Goal: Information Seeking & Learning: Check status

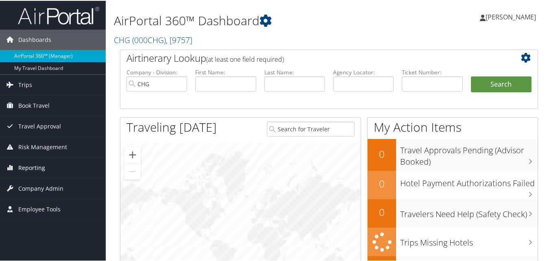
click at [39, 166] on span "Reporting" at bounding box center [31, 167] width 27 height 20
click at [221, 84] on input "text" at bounding box center [225, 83] width 61 height 15
paste input "Laith"
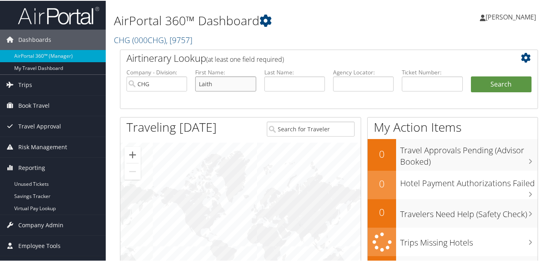
type input "Laith"
click at [267, 86] on input "text" at bounding box center [294, 83] width 61 height 15
paste input "[PERSON_NAME]"
type input "[PERSON_NAME]"
drag, startPoint x: 181, startPoint y: 86, endPoint x: 39, endPoint y: 87, distance: 141.5
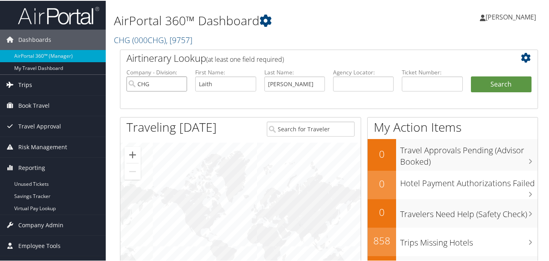
click at [515, 80] on button "Search" at bounding box center [501, 84] width 61 height 16
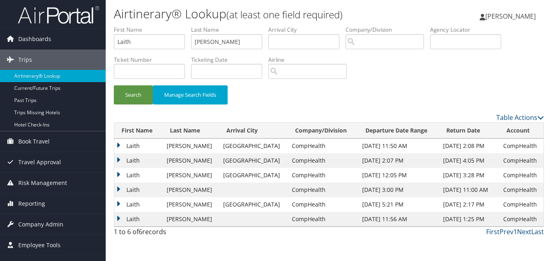
click at [121, 146] on td "Laith" at bounding box center [138, 146] width 48 height 15
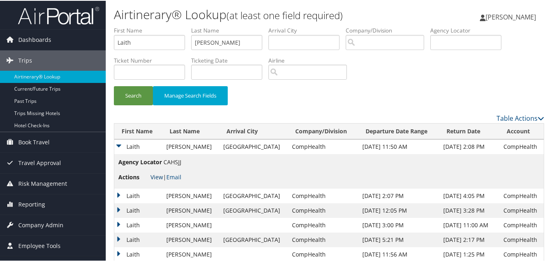
click at [151, 175] on link "View" at bounding box center [156, 176] width 13 height 8
click at [205, 42] on input "[PERSON_NAME]" at bounding box center [226, 41] width 71 height 15
click at [137, 37] on input "Laith" at bounding box center [149, 41] width 71 height 15
paste input "ori"
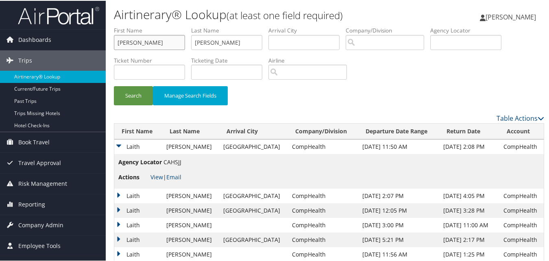
type input "Lori"
click at [221, 38] on input "Dinkha" at bounding box center [226, 41] width 71 height 15
paste input "Tucker"
type input "Tucker"
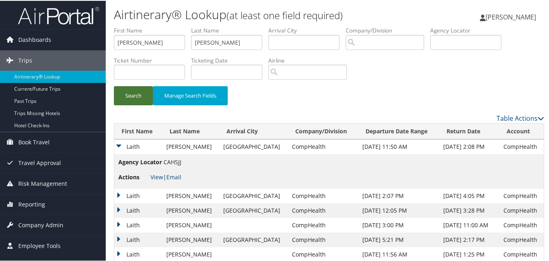
click at [140, 101] on button "Search" at bounding box center [133, 94] width 39 height 19
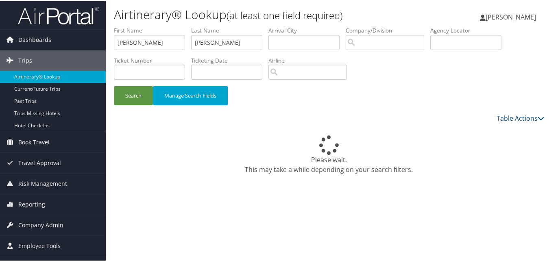
click at [294, 189] on div "Please wait. This may take a while depending on your search filters." at bounding box center [329, 191] width 430 height 139
click at [257, 129] on div "Please wait. This may take a while depending on your search filters." at bounding box center [329, 191] width 430 height 139
click at [265, 182] on div "Please wait. This may take a while depending on your search filters." at bounding box center [329, 191] width 430 height 139
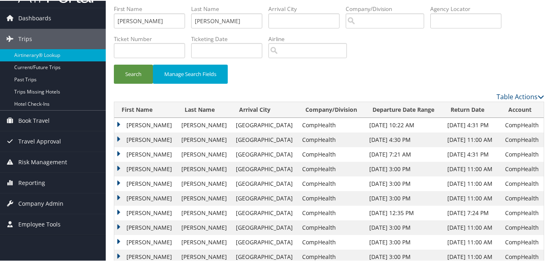
scroll to position [41, 0]
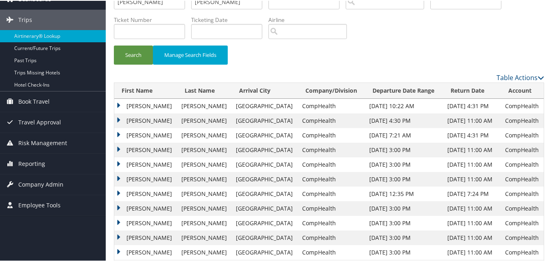
click at [116, 207] on td "Lori" at bounding box center [145, 208] width 63 height 15
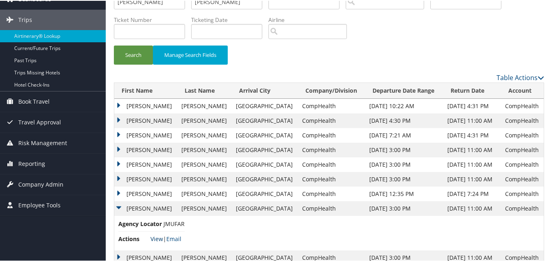
click at [156, 237] on link "View" at bounding box center [156, 238] width 13 height 8
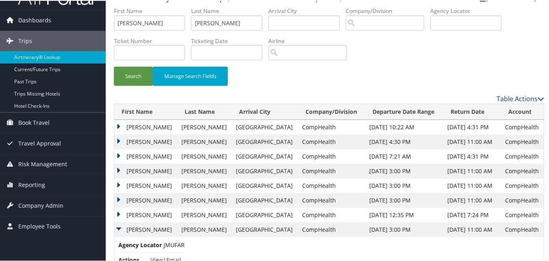
scroll to position [0, 0]
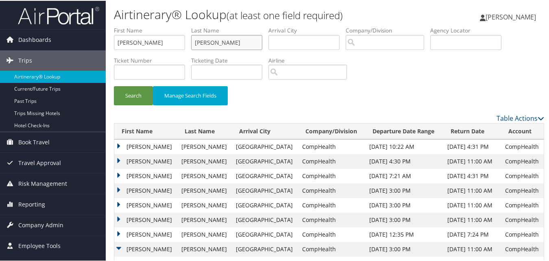
click at [237, 48] on input "Tucker" at bounding box center [226, 41] width 71 height 15
click at [181, 46] on input "Lori" at bounding box center [149, 41] width 71 height 15
click at [148, 44] on input "Lori" at bounding box center [149, 41] width 71 height 15
paste input "Deborah"
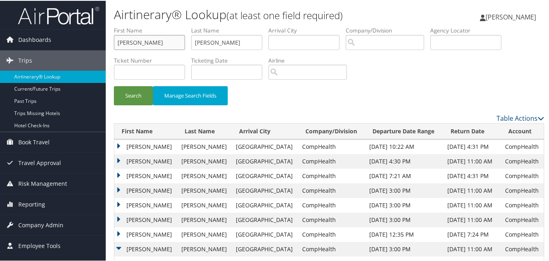
type input "Deborah"
click at [242, 46] on input "Tucker" at bounding box center [226, 41] width 71 height 15
paste input "Abrams"
type input "Abrams"
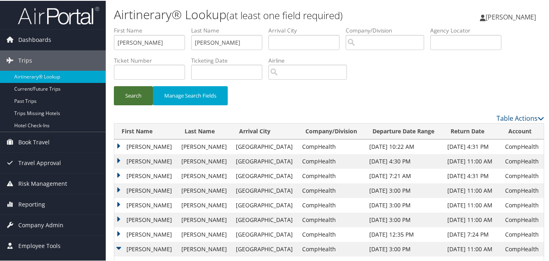
click at [134, 90] on button "Search" at bounding box center [133, 94] width 39 height 19
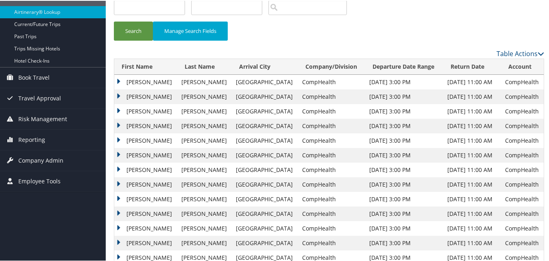
scroll to position [81, 0]
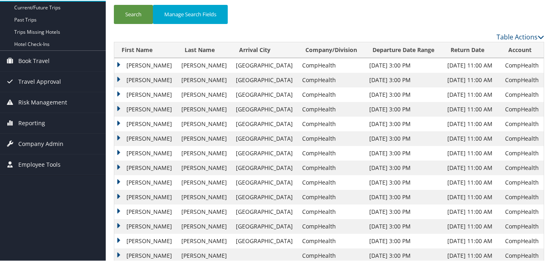
click at [118, 195] on td "Deborah" at bounding box center [145, 196] width 63 height 15
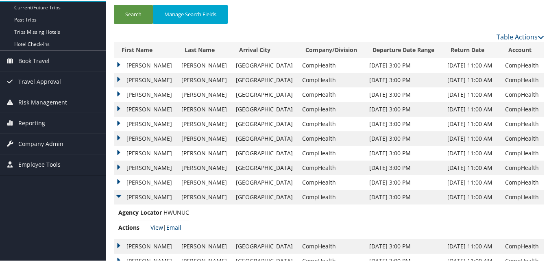
click at [155, 226] on link "View" at bounding box center [156, 227] width 13 height 8
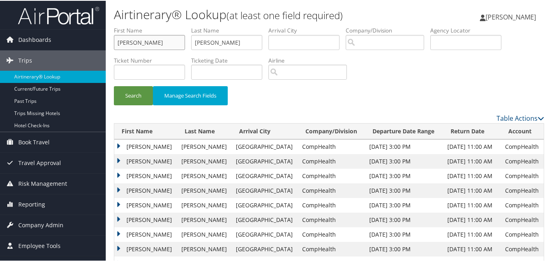
click at [161, 46] on input "Deborah" at bounding box center [149, 41] width 71 height 15
paste input "avid"
type input "David"
click at [219, 43] on input "Abrams" at bounding box center [226, 41] width 71 height 15
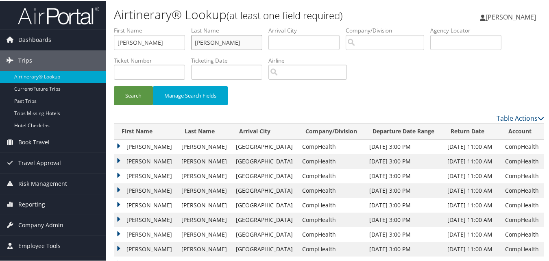
click at [219, 43] on input "Abrams" at bounding box center [226, 41] width 71 height 15
paste input "Caletri"
type input "Caletri"
click at [133, 92] on button "Search" at bounding box center [133, 94] width 39 height 19
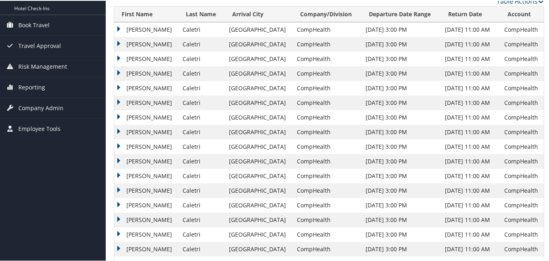
scroll to position [122, 0]
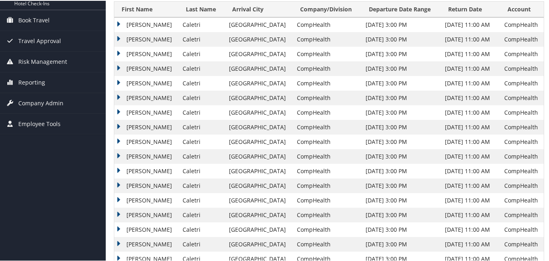
click at [121, 153] on td "David" at bounding box center [146, 155] width 64 height 15
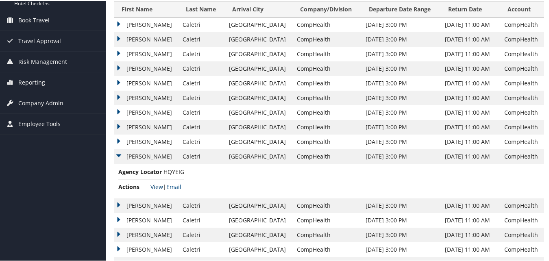
click at [153, 185] on link "View" at bounding box center [156, 186] width 13 height 8
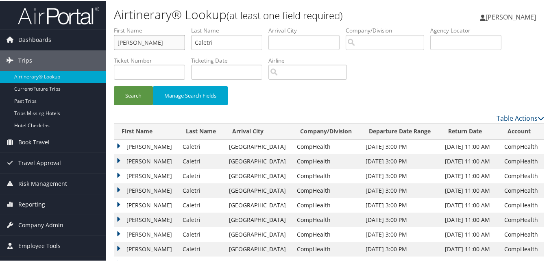
click at [149, 45] on input "David" at bounding box center [149, 41] width 71 height 15
paste input "Joseph"
type input "Joseph"
click at [217, 44] on input "Caletri" at bounding box center [226, 41] width 71 height 15
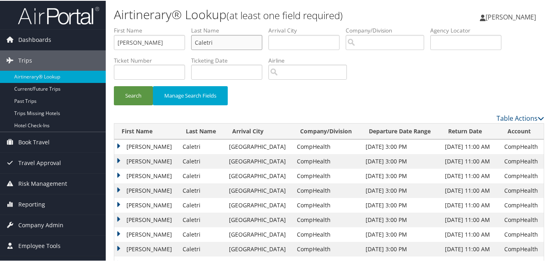
click at [217, 44] on input "Caletri" at bounding box center [226, 41] width 71 height 15
paste input "Saracino"
type input "Saracino"
click at [140, 97] on button "Search" at bounding box center [133, 94] width 39 height 19
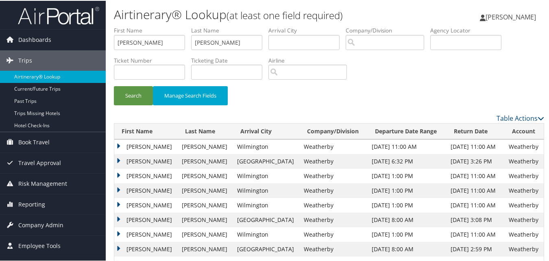
click at [117, 172] on td "Joseph" at bounding box center [145, 175] width 63 height 15
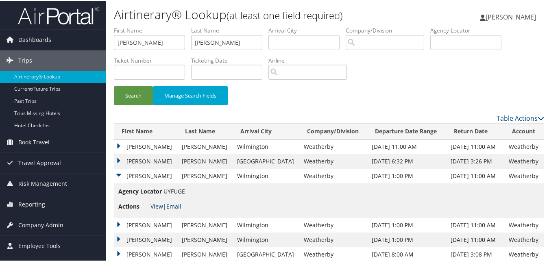
click at [160, 204] on link "View" at bounding box center [156, 206] width 13 height 8
click at [148, 38] on input "Joseph" at bounding box center [149, 41] width 71 height 15
paste input "ames"
type input "James"
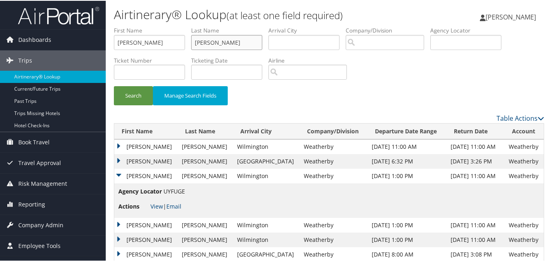
click at [206, 48] on input "Saracino" at bounding box center [226, 41] width 71 height 15
paste input "Pint"
type input "Pinto"
click at [135, 93] on button "Search" at bounding box center [133, 94] width 39 height 19
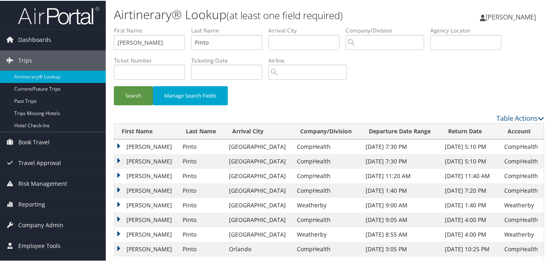
click at [118, 190] on td "James" at bounding box center [146, 190] width 64 height 15
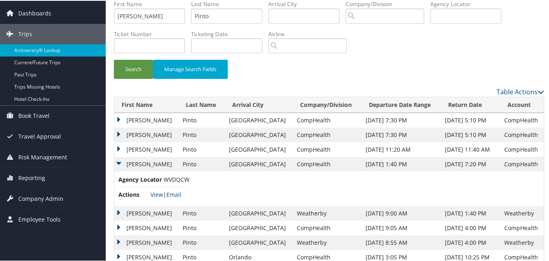
scroll to position [41, 0]
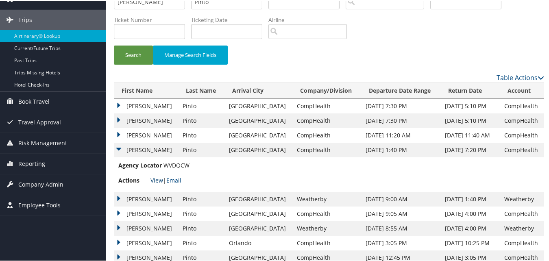
click at [155, 180] on link "View" at bounding box center [156, 180] width 13 height 8
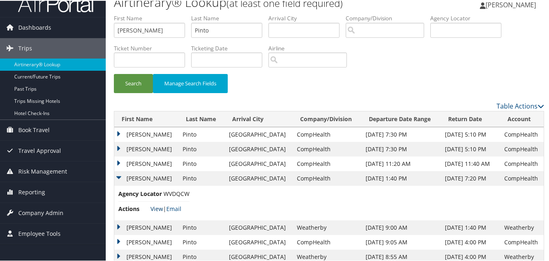
scroll to position [0, 0]
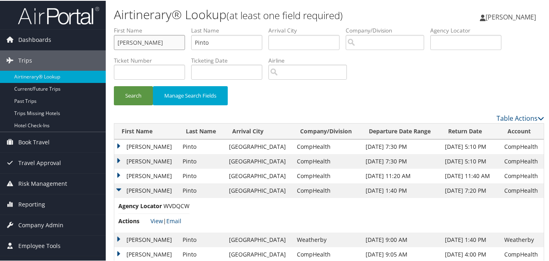
click at [156, 41] on input "James" at bounding box center [149, 41] width 71 height 15
paste input "Basil"
type input "Basil"
click at [215, 39] on input "Pinto" at bounding box center [226, 41] width 71 height 15
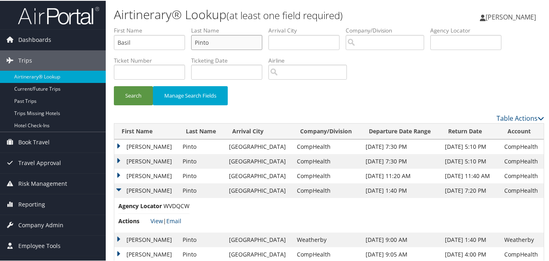
click at [215, 39] on input "Pinto" at bounding box center [226, 41] width 71 height 15
paste input "Chang"
type input "Chang"
click at [133, 95] on button "Search" at bounding box center [133, 94] width 39 height 19
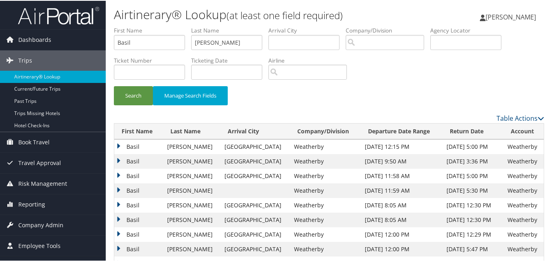
click at [115, 172] on td "Basil" at bounding box center [138, 175] width 49 height 15
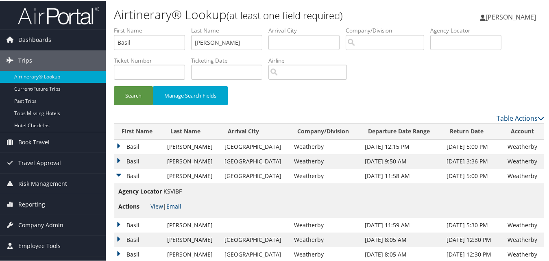
click at [161, 205] on link "View" at bounding box center [156, 206] width 13 height 8
click at [121, 37] on input "Basil" at bounding box center [149, 41] width 71 height 15
paste input "Tammy"
type input "Tammy"
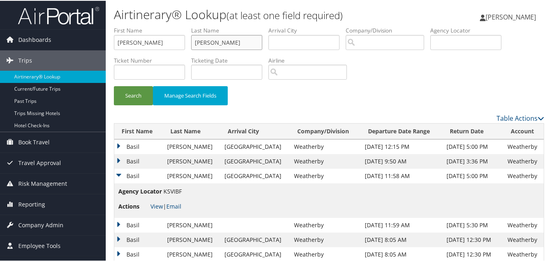
click at [231, 44] on input "Chang" at bounding box center [226, 41] width 71 height 15
paste input "Dorfman"
type input "Dorfman"
click at [126, 98] on button "Search" at bounding box center [133, 94] width 39 height 19
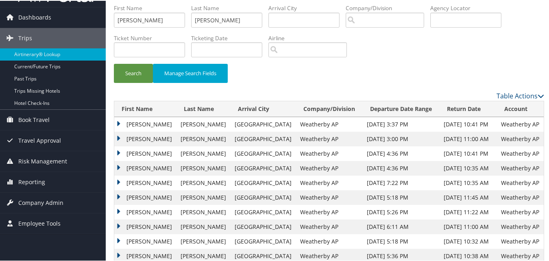
scroll to position [41, 0]
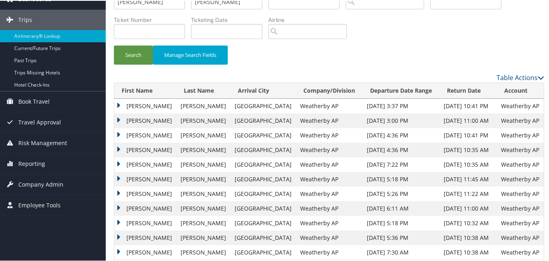
click at [118, 148] on td "Tammy" at bounding box center [145, 149] width 62 height 15
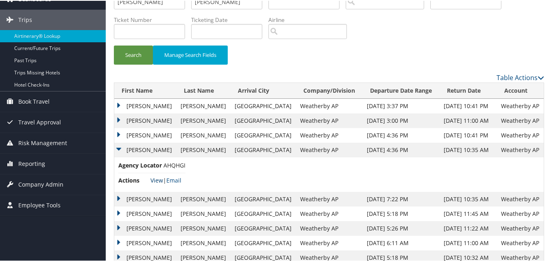
click at [155, 181] on link "View" at bounding box center [156, 180] width 13 height 8
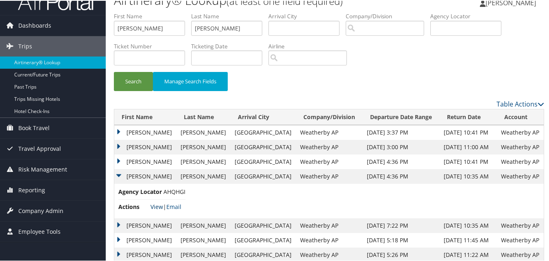
scroll to position [0, 0]
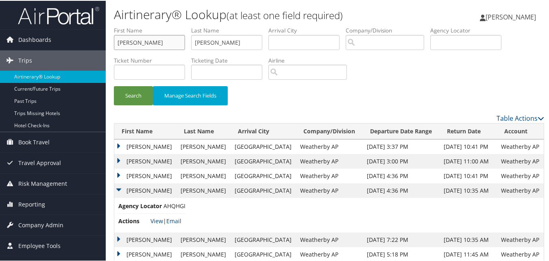
click at [126, 43] on input "Tammy" at bounding box center [149, 41] width 71 height 15
paste input "Mehdi"
type input "Mehdi"
click at [244, 44] on input "Dorfman" at bounding box center [226, 41] width 71 height 15
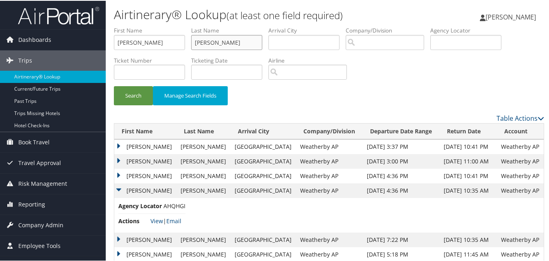
click at [244, 44] on input "Dorfman" at bounding box center [226, 41] width 71 height 15
paste input "Khorsandi"
type input "Khorsandi"
click at [136, 95] on button "Search" at bounding box center [133, 94] width 39 height 19
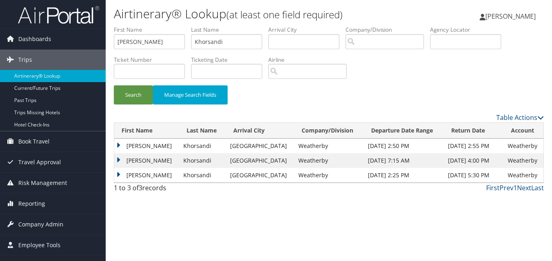
click at [118, 145] on td "Mehdi" at bounding box center [146, 146] width 65 height 15
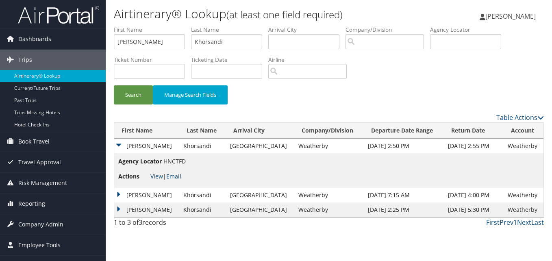
click at [156, 174] on link "View" at bounding box center [156, 176] width 13 height 8
click at [127, 41] on input "Mehdi" at bounding box center [149, 41] width 71 height 15
paste input "Gladys"
type input "Gladys"
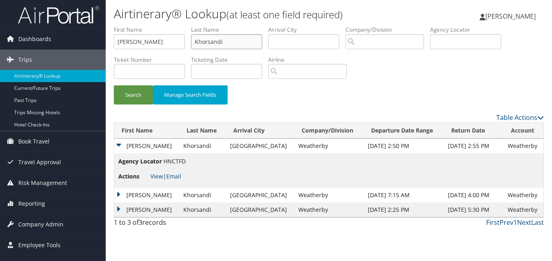
click at [248, 39] on input "Khorsandi" at bounding box center [226, 41] width 71 height 15
paste input "Onojob"
type input "Onojobi"
click at [136, 95] on button "Search" at bounding box center [133, 94] width 39 height 19
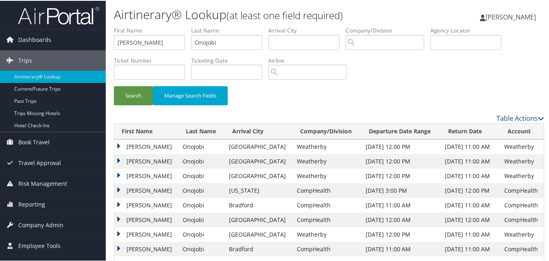
click at [118, 144] on td "Gladys" at bounding box center [146, 146] width 64 height 15
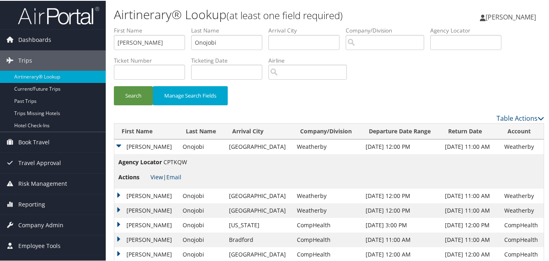
click at [155, 174] on link "View" at bounding box center [156, 176] width 13 height 8
click at [132, 37] on input "Gladys" at bounding box center [149, 41] width 71 height 15
paste input "Benjamin"
type input "Benjamin"
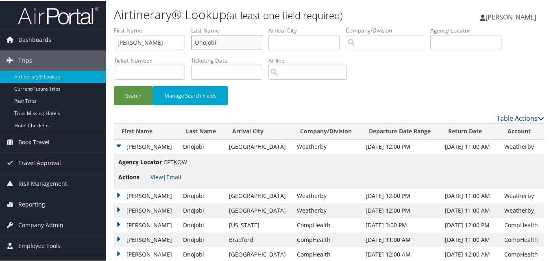
click at [211, 45] on input "Onojobi" at bounding box center [226, 41] width 71 height 15
paste input "Citrin"
type input "Citrin"
click at [143, 93] on button "Search" at bounding box center [133, 94] width 39 height 19
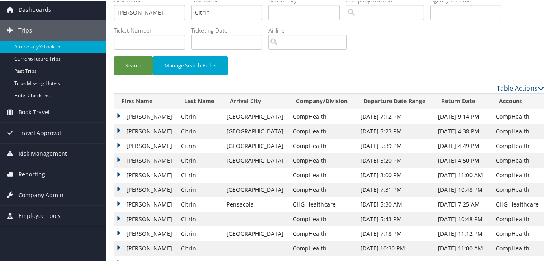
scroll to position [81, 0]
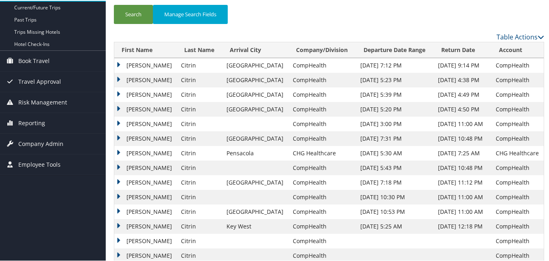
click at [117, 59] on td "Benjamin" at bounding box center [145, 64] width 63 height 15
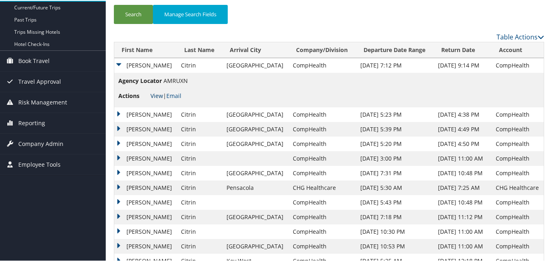
click at [152, 93] on link "View" at bounding box center [156, 95] width 13 height 8
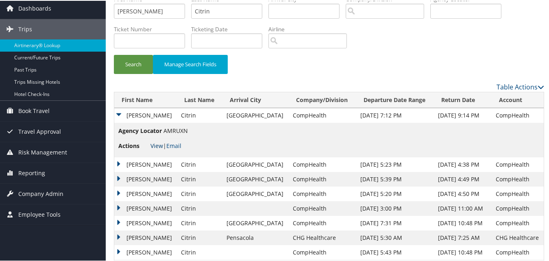
scroll to position [0, 0]
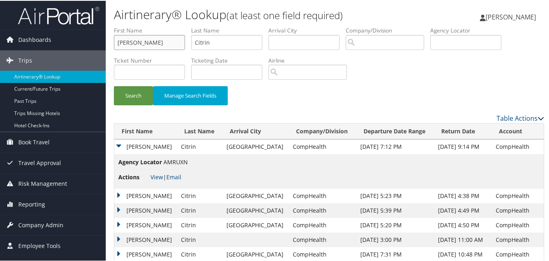
click at [162, 43] on input "Benjamin" at bounding box center [149, 41] width 71 height 15
paste input "Shamaelah"
type input "Shamaelah"
click at [235, 38] on input "Citrin" at bounding box center [226, 41] width 71 height 15
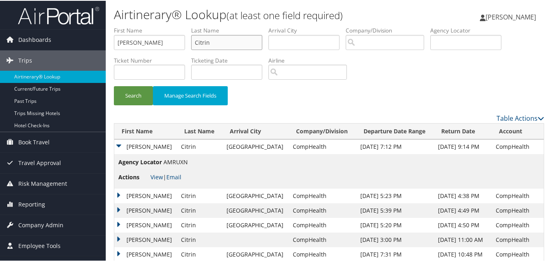
click at [235, 38] on input "Citrin" at bounding box center [226, 41] width 71 height 15
paste input "Javed"
type input "Javed"
click at [132, 97] on button "Search" at bounding box center [133, 94] width 39 height 19
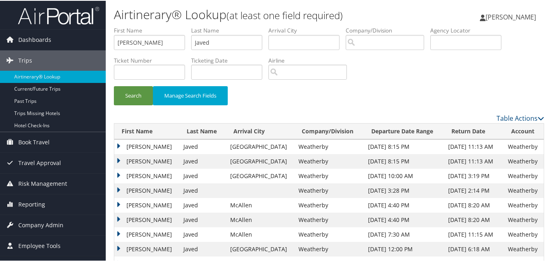
click at [120, 157] on td "Shamaelah" at bounding box center [146, 160] width 65 height 15
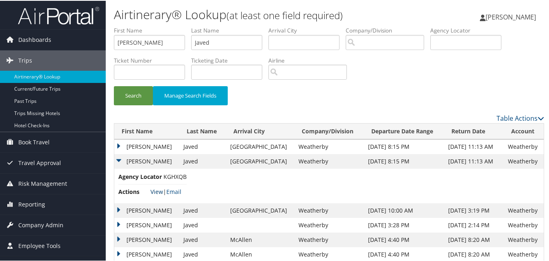
click at [157, 192] on link "View" at bounding box center [156, 191] width 13 height 8
click at [162, 39] on input "Shamaelah" at bounding box center [149, 41] width 71 height 15
paste input "Hilary"
type input "Hilary"
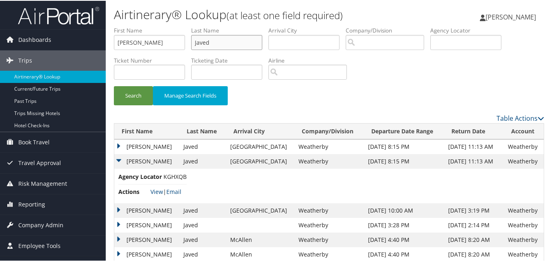
click at [216, 39] on input "Javed" at bounding box center [226, 41] width 71 height 15
paste input "Toole"
type input "Toole"
click at [138, 94] on button "Search" at bounding box center [133, 94] width 39 height 19
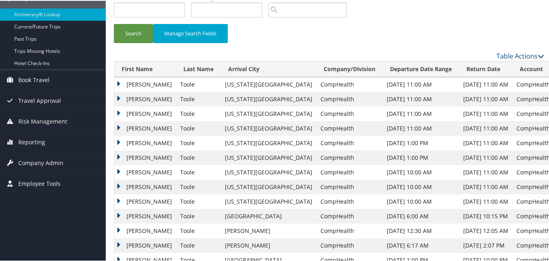
scroll to position [81, 0]
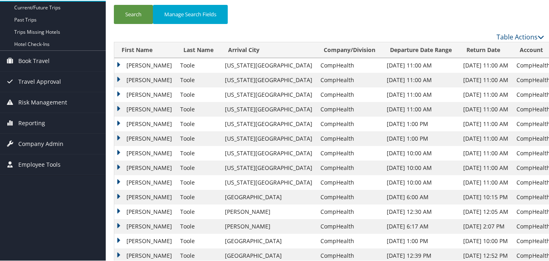
click at [118, 109] on td "Hilary" at bounding box center [145, 108] width 62 height 15
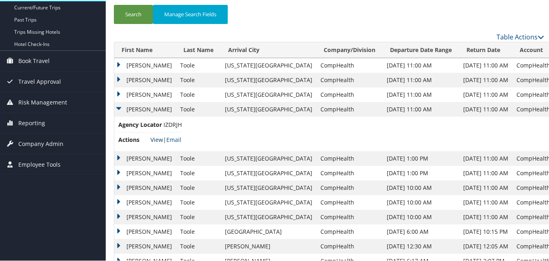
click at [153, 142] on link "View" at bounding box center [156, 139] width 13 height 8
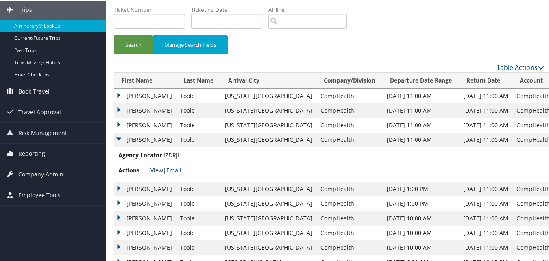
scroll to position [0, 0]
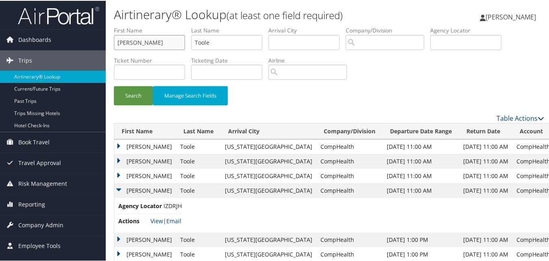
click at [155, 35] on input "Hilary" at bounding box center [149, 41] width 71 height 15
paste input "Matthew"
type input "Matthew"
click at [246, 43] on input "Toole" at bounding box center [226, 41] width 71 height 15
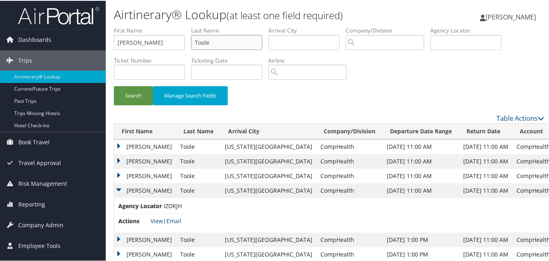
click at [246, 43] on input "Toole" at bounding box center [226, 41] width 71 height 15
paste input "Schechter"
type input "Schechter"
click at [120, 85] on button "Search" at bounding box center [133, 94] width 39 height 19
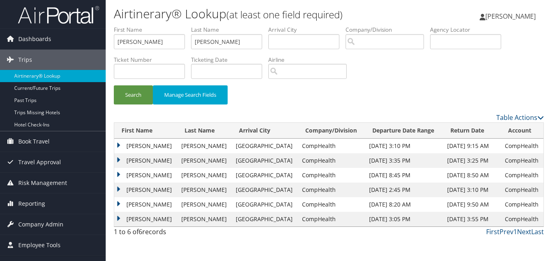
click at [120, 177] on td "Matthew" at bounding box center [145, 175] width 63 height 15
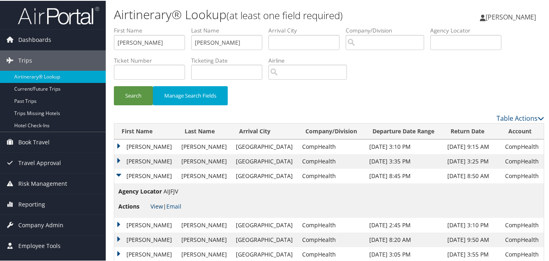
click at [159, 203] on link "View" at bounding box center [156, 206] width 13 height 8
click at [146, 39] on input "Matthew" at bounding box center [149, 41] width 71 height 15
paste input "Caryl"
type input "Caryl"
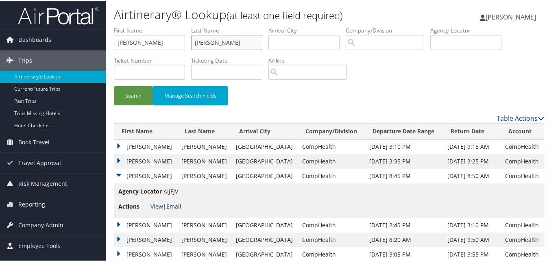
click at [209, 49] on input "Schechter" at bounding box center [226, 41] width 71 height 15
paste input "Delling"
type input "Dellinger"
click at [146, 91] on button "Search" at bounding box center [133, 94] width 39 height 19
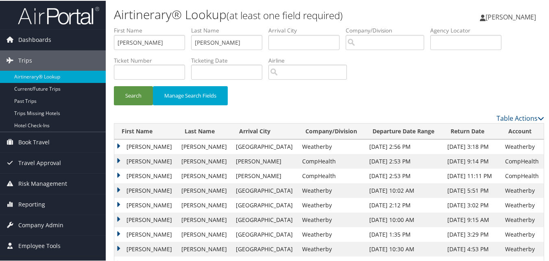
click at [119, 143] on td "Caryl" at bounding box center [145, 146] width 63 height 15
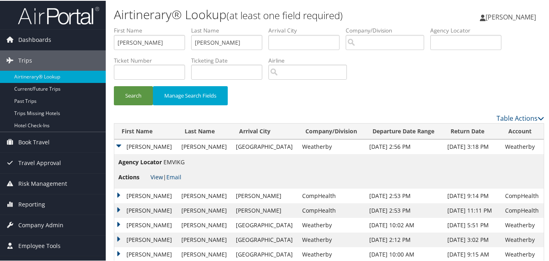
click at [157, 175] on link "View" at bounding box center [156, 176] width 13 height 8
click at [170, 46] on input "Caryl" at bounding box center [149, 41] width 71 height 15
paste input "Babatunde"
type input "Babatunde"
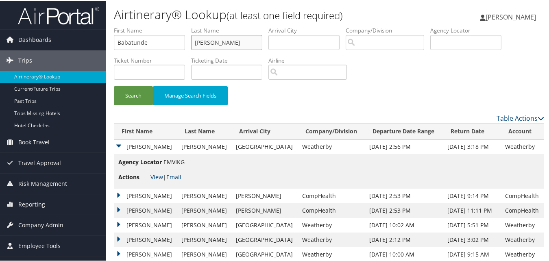
click at [203, 47] on input "Dellinger" at bounding box center [226, 41] width 71 height 15
paste input "Sobowale"
type input "Sobowale"
click at [147, 86] on button "Search" at bounding box center [133, 94] width 39 height 19
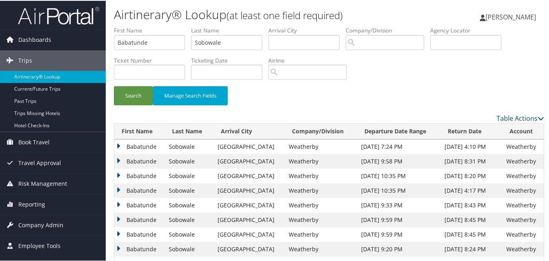
click at [114, 174] on td "Babatunde" at bounding box center [139, 175] width 50 height 15
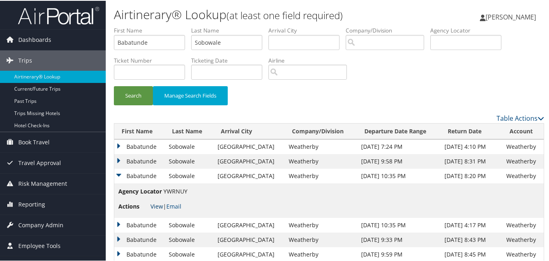
click at [161, 203] on link "View" at bounding box center [156, 206] width 13 height 8
click at [142, 44] on input "Babatunde" at bounding box center [149, 41] width 71 height 15
paste input "Harun"
type input "Harun"
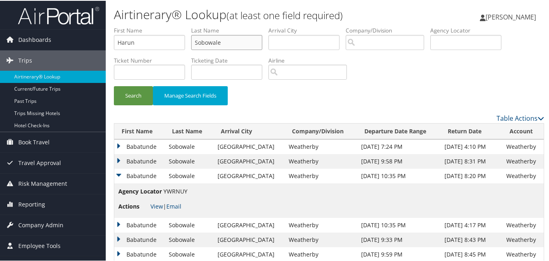
click at [224, 44] on input "Sobowale" at bounding box center [226, 41] width 71 height 15
paste input "Fakioglu"
type input "Fakioglu"
click at [133, 92] on button "Search" at bounding box center [133, 94] width 39 height 19
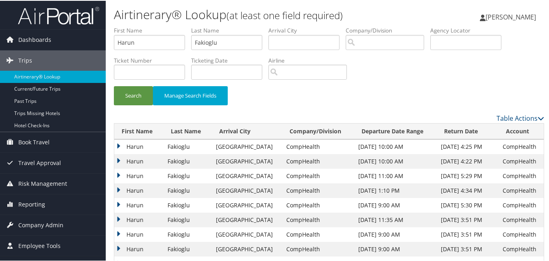
click at [121, 173] on td "Harun" at bounding box center [138, 175] width 49 height 15
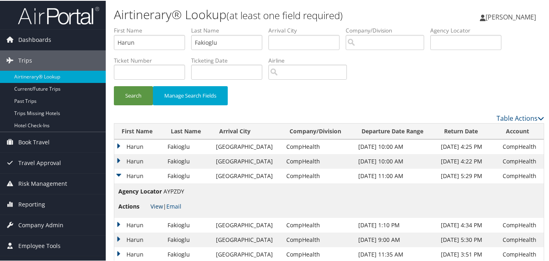
click at [154, 207] on link "View" at bounding box center [156, 206] width 13 height 8
click at [150, 43] on input "Harun" at bounding box center [149, 41] width 71 height 15
paste input "Ricardo"
type input "Ricardo"
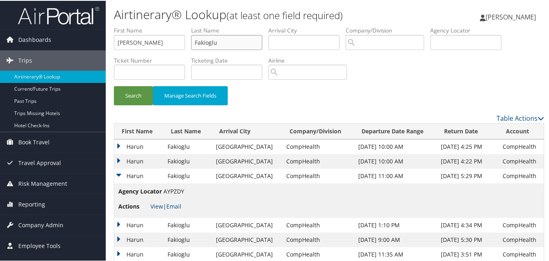
click at [240, 42] on input "Fakioglu" at bounding box center [226, 41] width 71 height 15
paste input "Calla"
type input "Calla"
click at [118, 96] on button "Search" at bounding box center [133, 94] width 39 height 19
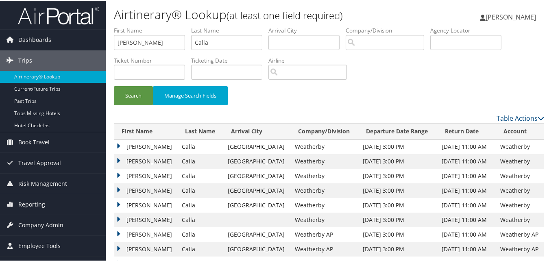
click at [116, 160] on td "Ricardo" at bounding box center [145, 160] width 63 height 15
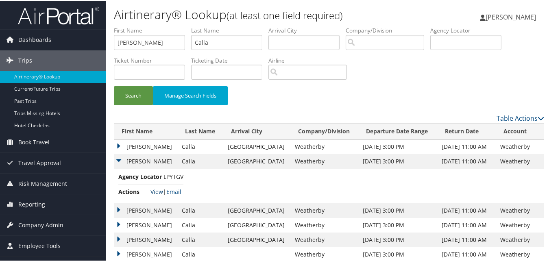
click at [156, 189] on link "View" at bounding box center [156, 191] width 13 height 8
click at [121, 39] on input "Ricardo" at bounding box center [149, 41] width 71 height 15
paste input "Meredith"
click at [172, 44] on input "Meredith" at bounding box center [149, 41] width 71 height 15
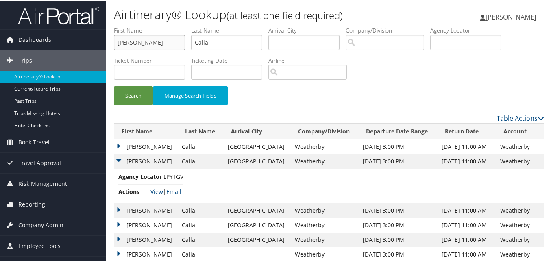
type input "Meredith"
click at [236, 44] on input "Calla" at bounding box center [226, 41] width 71 height 15
paste input "Shepherd"
click at [236, 44] on input "Calla" at bounding box center [226, 41] width 71 height 15
type input "Shepherd"
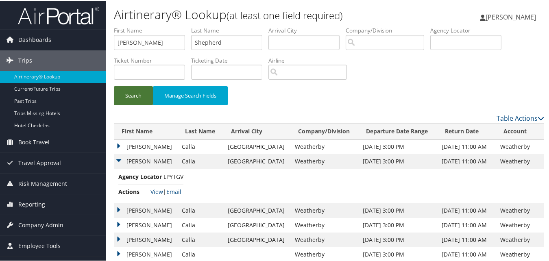
click at [139, 93] on button "Search" at bounding box center [133, 94] width 39 height 19
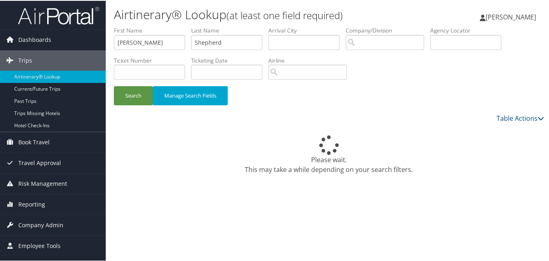
click at [485, 78] on div "Search Manage Search Fields" at bounding box center [329, 69] width 443 height 87
click at [432, 93] on div "Search Manage Search Fields" at bounding box center [329, 98] width 443 height 27
click at [361, 154] on div "Please wait. This may take a while depending on your search filters." at bounding box center [329, 154] width 430 height 39
click at [333, 155] on div "Please wait. This may take a while depending on your search filters." at bounding box center [329, 154] width 430 height 39
click at [361, 166] on div "Please wait. This may take a while depending on your search filters." at bounding box center [329, 154] width 430 height 39
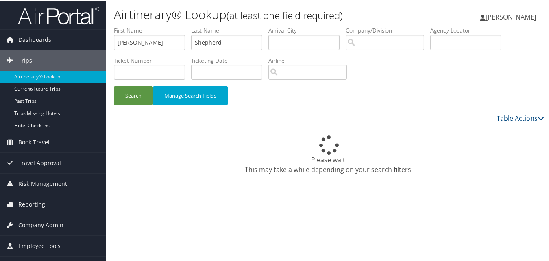
click at [347, 102] on div "Search Manage Search Fields" at bounding box center [329, 98] width 443 height 27
click at [429, 161] on div "Please wait. This may take a while depending on your search filters." at bounding box center [329, 154] width 430 height 39
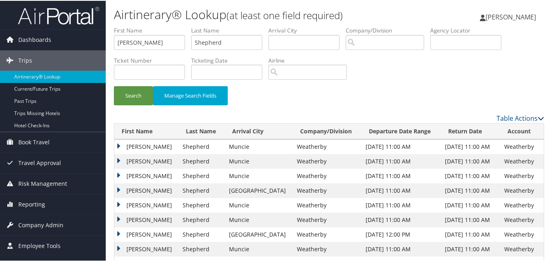
click at [117, 161] on td "Meredith" at bounding box center [146, 160] width 64 height 15
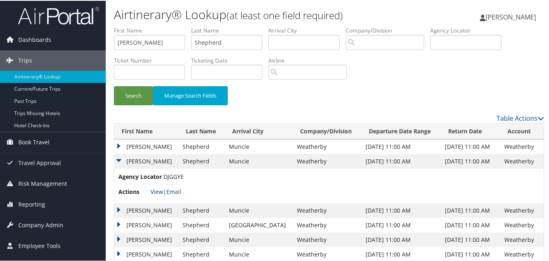
click at [151, 188] on link "View" at bounding box center [156, 191] width 13 height 8
click at [132, 39] on input "Meredith" at bounding box center [149, 41] width 71 height 15
paste input "Joshua"
type input "Joshua"
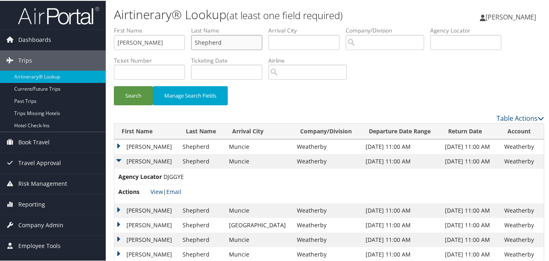
click at [235, 37] on input "Shepherd" at bounding box center [226, 41] width 71 height 15
paste input "Dunn"
type input "Dunn"
click at [134, 91] on button "Search" at bounding box center [133, 94] width 39 height 19
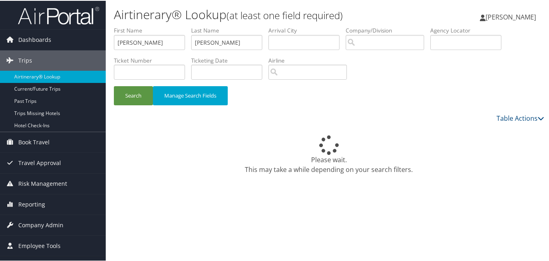
click at [425, 105] on div "Search Manage Search Fields" at bounding box center [329, 98] width 443 height 27
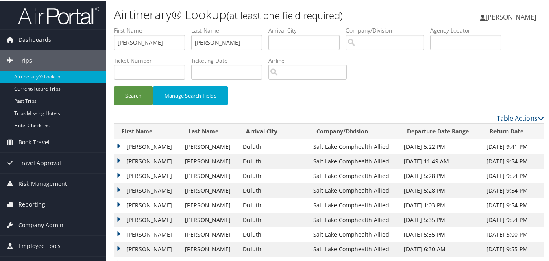
click at [113, 202] on div "Airtinerary® Lookup (at least one field required) Luke Perry Luke Perry My Sett…" at bounding box center [329, 164] width 447 height 329
click at [119, 203] on td "Joshua" at bounding box center [147, 204] width 67 height 15
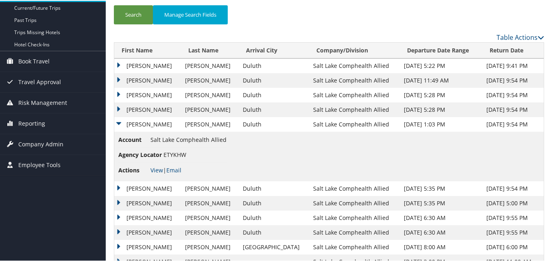
scroll to position [81, 0]
click at [155, 172] on link "View" at bounding box center [156, 169] width 13 height 8
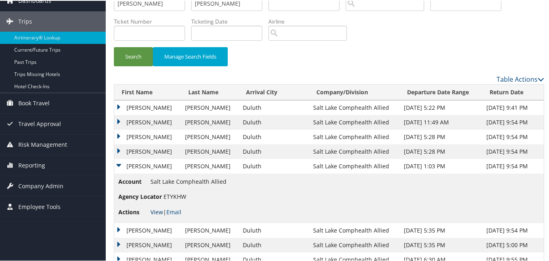
scroll to position [0, 0]
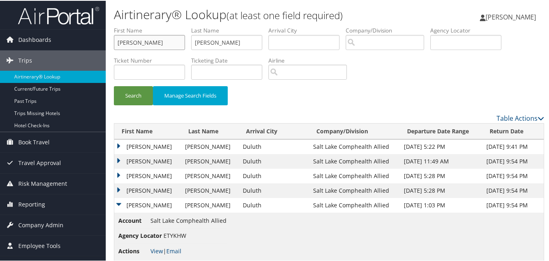
click at [161, 37] on input "Joshua" at bounding box center [149, 41] width 71 height 15
paste input "Allen"
type input "Allen"
click at [224, 41] on input "Dunn" at bounding box center [226, 41] width 71 height 15
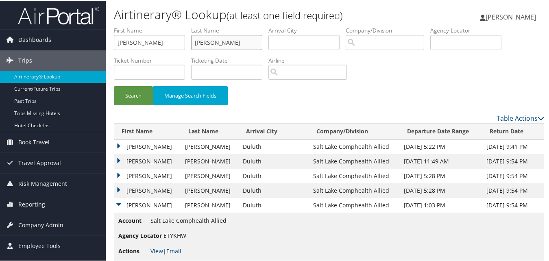
click at [224, 41] on input "Dunn" at bounding box center [226, 41] width 71 height 15
paste input "Robert"
type input "Robert"
click at [114, 85] on button "Search" at bounding box center [133, 94] width 39 height 19
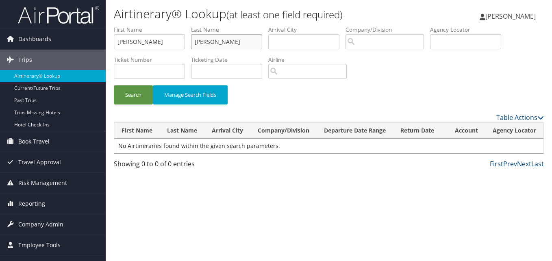
click at [208, 43] on input "Robert" at bounding box center [226, 41] width 71 height 15
click at [171, 43] on input "Allen" at bounding box center [149, 41] width 71 height 15
paste input "Robert"
type input "Robert"
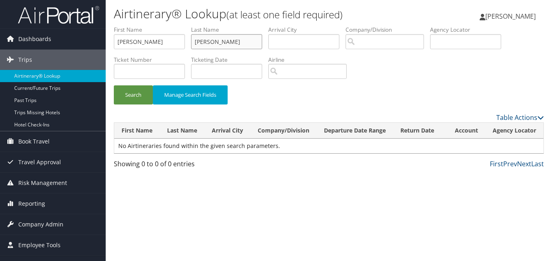
click at [226, 38] on input "Robert" at bounding box center [226, 41] width 71 height 15
click at [253, 41] on input "Robert" at bounding box center [226, 41] width 71 height 15
paste input "Allen"
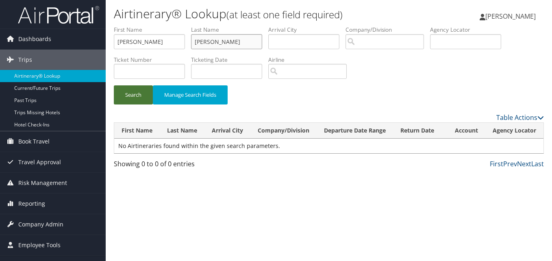
type input "Allen"
click at [135, 96] on button "Search" at bounding box center [133, 94] width 39 height 19
click at [162, 44] on input "Robert" at bounding box center [149, 41] width 71 height 15
click at [225, 33] on label "Last Name" at bounding box center [229, 30] width 77 height 8
click at [229, 46] on input "Allen" at bounding box center [226, 41] width 71 height 15
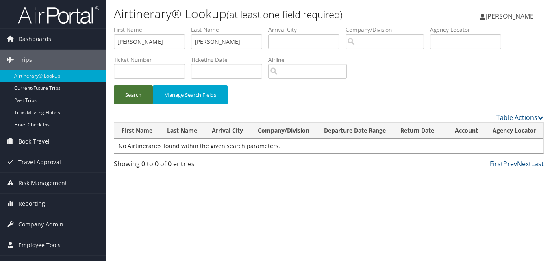
click at [122, 94] on button "Search" at bounding box center [133, 94] width 39 height 19
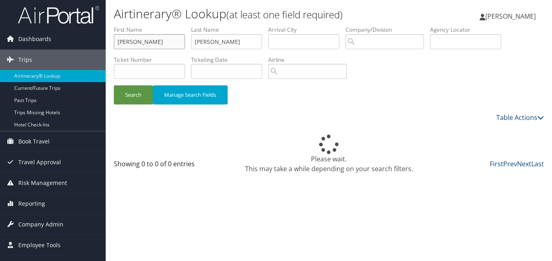
click at [138, 42] on input "Robert" at bounding box center [149, 41] width 71 height 15
paste input "Jonas"
type input "Jonas"
click at [233, 42] on input "Allen" at bounding box center [226, 41] width 71 height 15
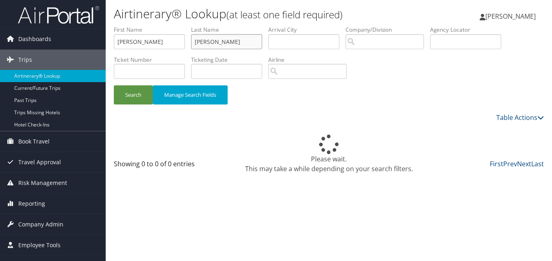
click at [233, 42] on input "Allen" at bounding box center [226, 41] width 71 height 15
paste input "Dravland"
type input "Dravland"
click at [137, 96] on button "Search" at bounding box center [133, 94] width 39 height 19
click at [131, 92] on button "Search" at bounding box center [133, 94] width 39 height 19
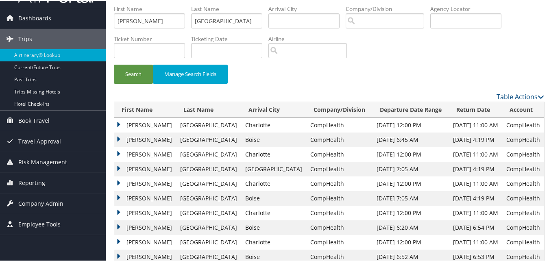
scroll to position [41, 0]
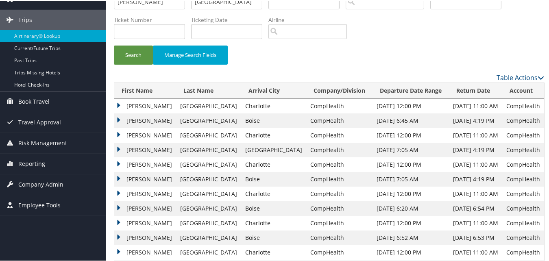
click at [121, 165] on td "Jonas" at bounding box center [145, 164] width 62 height 15
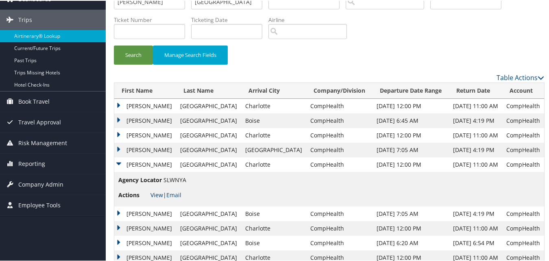
click at [153, 193] on link "View" at bounding box center [156, 194] width 13 height 8
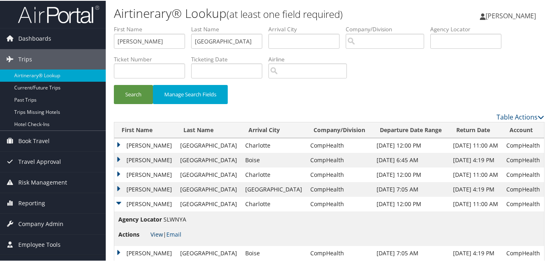
scroll to position [0, 0]
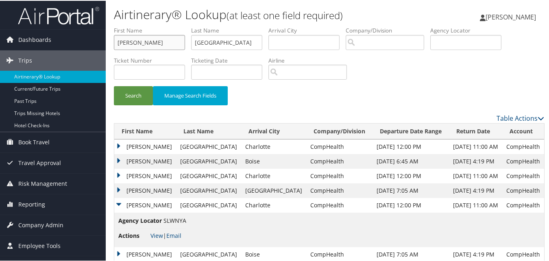
click at [149, 41] on input "Jonas" at bounding box center [149, 41] width 71 height 15
paste input "Gabriel"
type input "Gabriel"
click at [227, 46] on input "Dravland" at bounding box center [226, 41] width 71 height 15
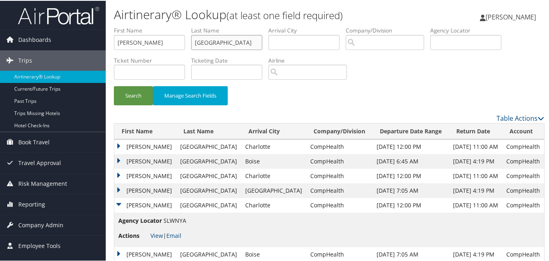
click at [227, 46] on input "Dravland" at bounding box center [226, 41] width 71 height 15
paste input "Faz"
type input "Faz"
click at [130, 94] on button "Search" at bounding box center [133, 94] width 39 height 19
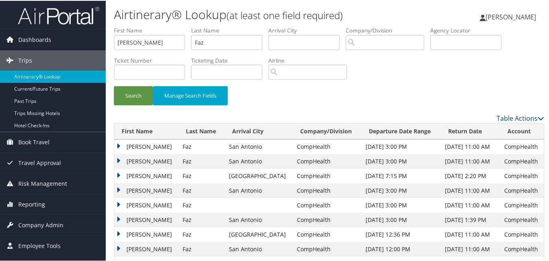
click at [117, 192] on td "Gabriel" at bounding box center [146, 190] width 64 height 15
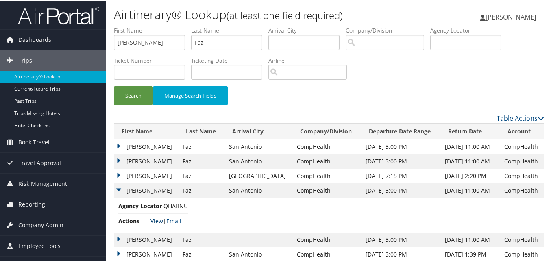
click at [158, 221] on link "View" at bounding box center [156, 220] width 13 height 8
click at [151, 45] on input "Gabriel" at bounding box center [149, 41] width 71 height 15
paste input "ina"
type input "Gina"
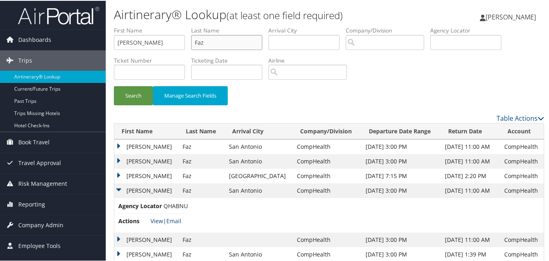
click at [198, 48] on input "Faz" at bounding box center [226, 41] width 71 height 15
paste input "Risty"
type input "Risty"
click at [125, 100] on button "Search" at bounding box center [133, 94] width 39 height 19
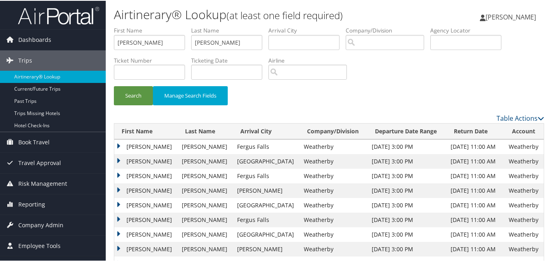
scroll to position [41, 0]
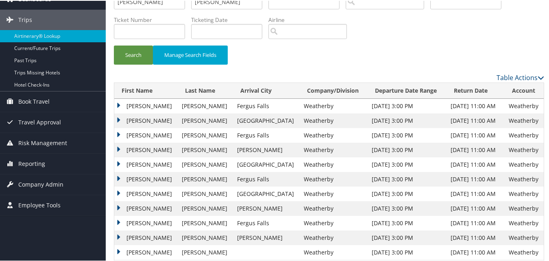
click at [118, 159] on td "Gina" at bounding box center [145, 164] width 63 height 15
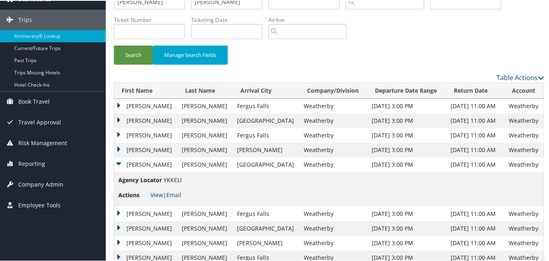
click at [157, 198] on link "View" at bounding box center [156, 194] width 13 height 8
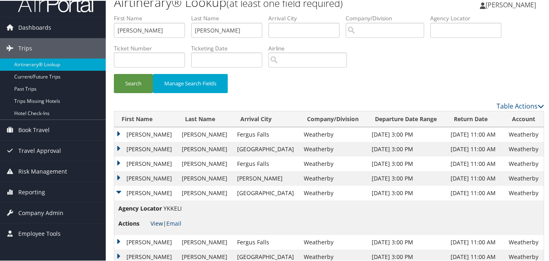
scroll to position [0, 0]
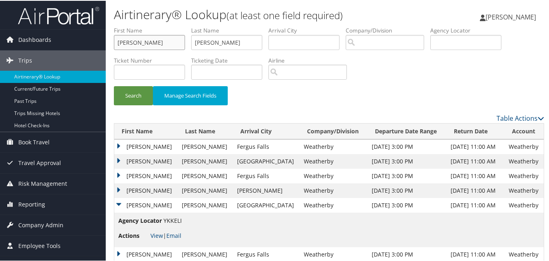
click at [149, 45] on input "Gina" at bounding box center [149, 41] width 71 height 15
paste input "Nichole"
type input "Nichole"
click at [244, 43] on input "Risty" at bounding box center [226, 41] width 71 height 15
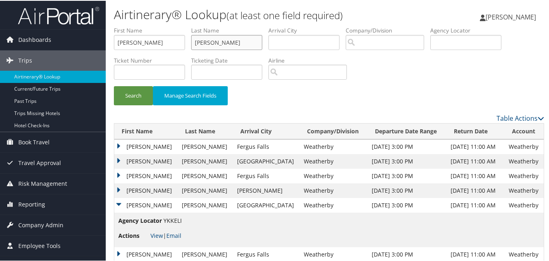
click at [244, 43] on input "Risty" at bounding box center [226, 41] width 71 height 15
paste input "Powell"
type input "Powell"
click at [148, 93] on button "Search" at bounding box center [133, 94] width 39 height 19
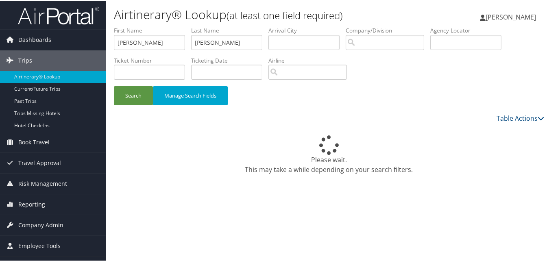
click at [310, 97] on div "Search Manage Search Fields" at bounding box center [329, 98] width 443 height 27
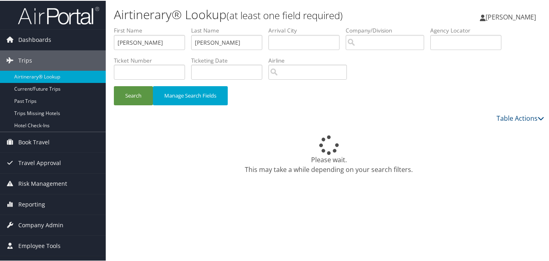
scroll to position [228, 0]
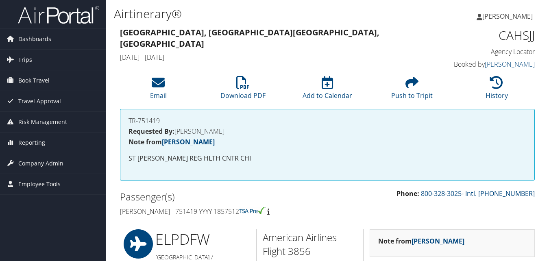
scroll to position [529, 0]
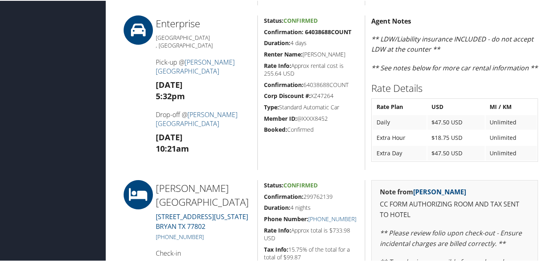
drag, startPoint x: 260, startPoint y: 197, endPoint x: 337, endPoint y: 195, distance: 76.5
copy h5 "Confirmation: 299762139"
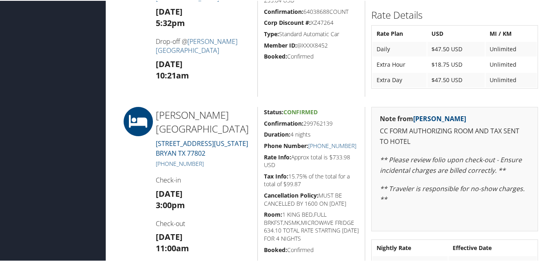
scroll to position [610, 0]
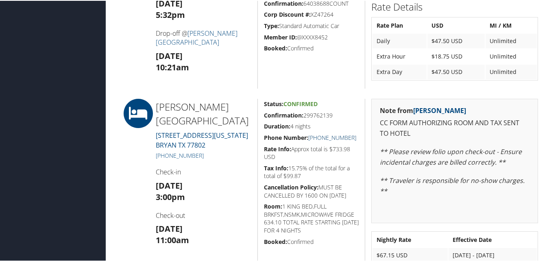
drag, startPoint x: 357, startPoint y: 140, endPoint x: 317, endPoint y: 135, distance: 39.8
click at [317, 135] on h5 "Phone Number: +1 (979) 268-1552" at bounding box center [311, 137] width 95 height 8
copy link "(979) 268-1552"
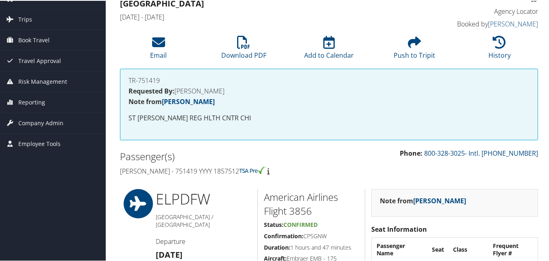
scroll to position [0, 0]
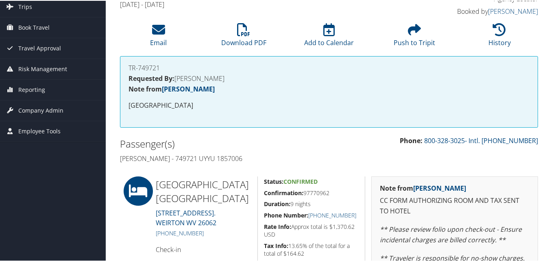
scroll to position [163, 0]
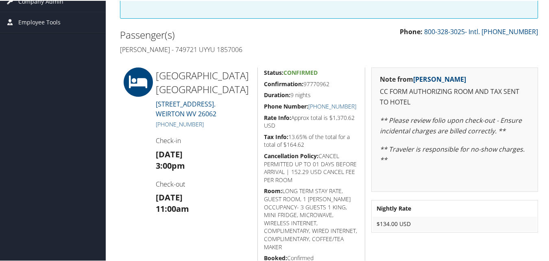
drag, startPoint x: 262, startPoint y: 85, endPoint x: 332, endPoint y: 81, distance: 70.1
click at [332, 81] on h5 "Confirmation: 97770962" at bounding box center [311, 83] width 95 height 8
copy h5 "Confirmation: 97770962"
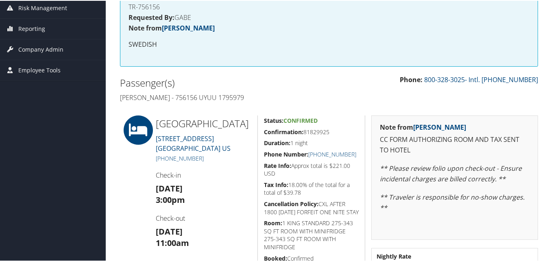
scroll to position [122, 0]
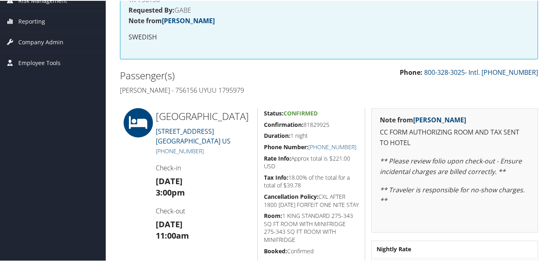
drag, startPoint x: 262, startPoint y: 122, endPoint x: 331, endPoint y: 122, distance: 69.1
click at [331, 122] on div "Status: Confirmed Confirmation: 81829925 Duration: 1 night Phone Number: +1 (20…" at bounding box center [311, 193] width 108 height 173
copy h5 "Confirmation: 81829925"
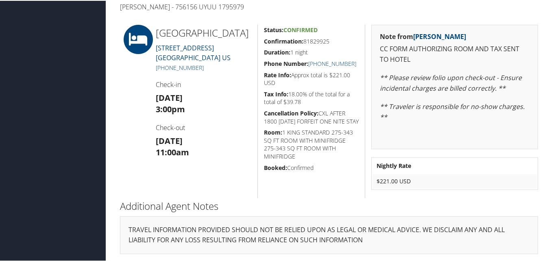
scroll to position [206, 0]
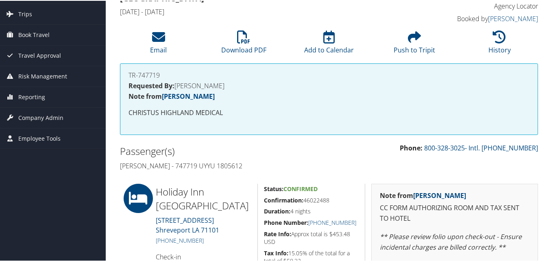
scroll to position [122, 0]
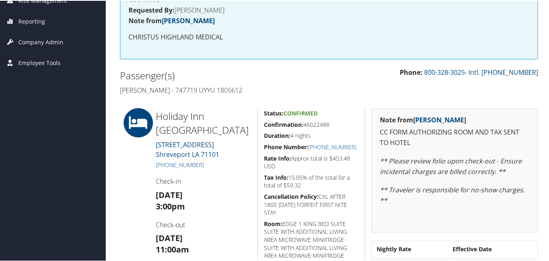
drag, startPoint x: 306, startPoint y: 124, endPoint x: 330, endPoint y: 123, distance: 24.1
click at [330, 123] on div "Status: Confirmed Confirmation: 46022488 Duration: 4 nights Phone Number: [PHON…" at bounding box center [311, 201] width 108 height 189
click at [277, 126] on strong "Confirmation:" at bounding box center [283, 124] width 39 height 8
drag, startPoint x: 260, startPoint y: 122, endPoint x: 330, endPoint y: 125, distance: 70.0
click at [330, 125] on div "Status: Confirmed Confirmation: 46022488 Duration: 4 nights Phone Number: [PHON…" at bounding box center [311, 201] width 108 height 189
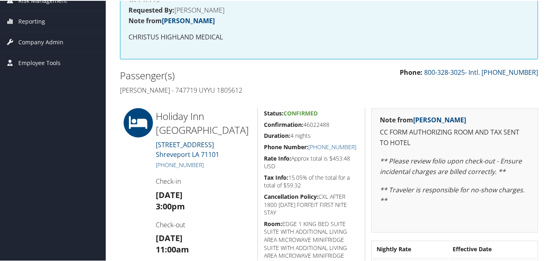
copy h5 "Confirmation: 46022488"
drag, startPoint x: 357, startPoint y: 148, endPoint x: 316, endPoint y: 147, distance: 40.7
click at [316, 147] on div "Status: Confirmed Confirmation: 46022488 Duration: 4 nights Phone Number: [PHON…" at bounding box center [311, 201] width 108 height 189
copy link "[PHONE_NUMBER]"
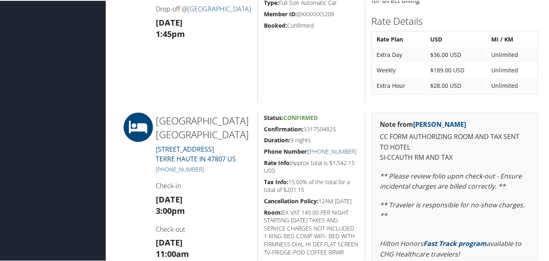
scroll to position [325, 0]
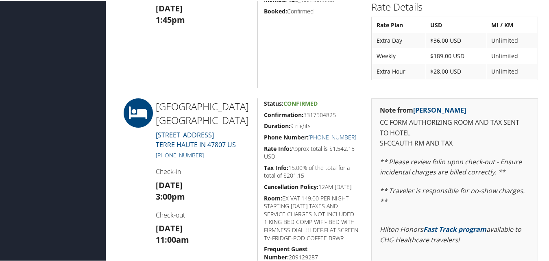
drag, startPoint x: 261, startPoint y: 114, endPoint x: 342, endPoint y: 113, distance: 81.4
click at [342, 113] on div "Status: Confirmed Confirmation: 3317504825 Duration: 9 nights Phone Number: +1 …" at bounding box center [311, 209] width 108 height 222
copy h5 "Confirmation: 3317504825"
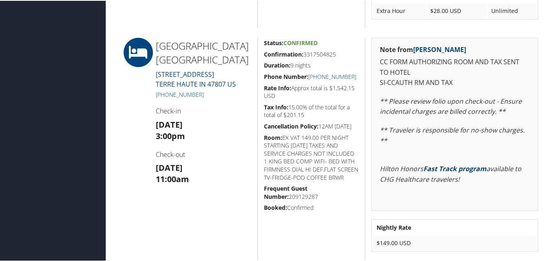
scroll to position [366, 0]
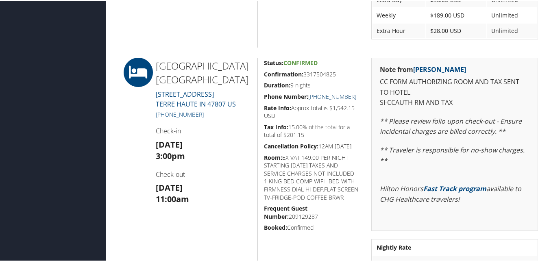
drag, startPoint x: 358, startPoint y: 95, endPoint x: 317, endPoint y: 94, distance: 41.5
click at [317, 94] on div "Status: Confirmed Confirmation: 3317504825 Duration: 9 nights Phone Number: +1 …" at bounding box center [311, 168] width 108 height 222
copy link "(812) 234-8900"
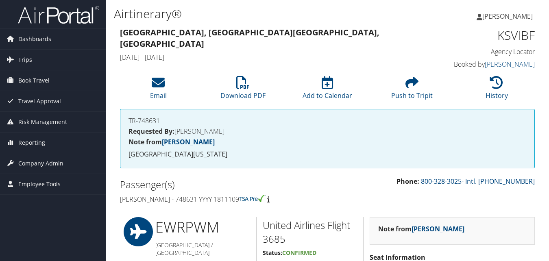
scroll to position [407, 0]
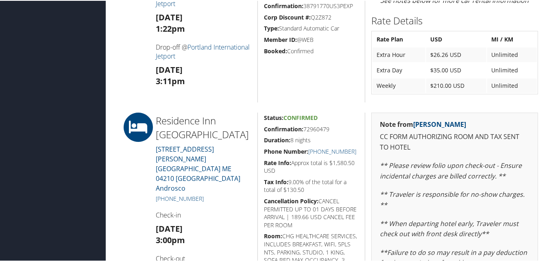
drag, startPoint x: 0, startPoint y: 0, endPoint x: 331, endPoint y: 126, distance: 354.8
click at [331, 126] on div "Status: Confirmed Confirmation: 72960479 Duration: 8 nights Phone Number: [PHON…" at bounding box center [311, 266] width 108 height 308
copy h5 "Confirmation: 72960479"
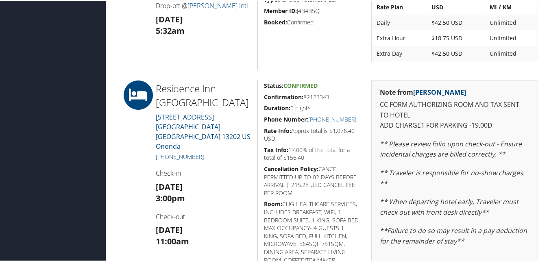
scroll to position [569, 0]
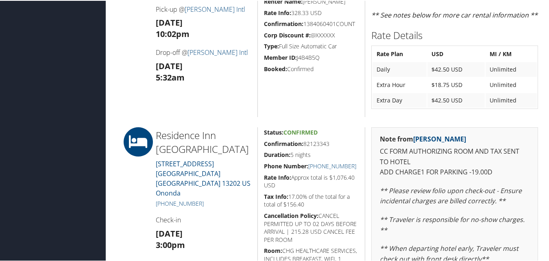
drag, startPoint x: 259, startPoint y: 142, endPoint x: 329, endPoint y: 146, distance: 70.1
copy h5 "Confirmation: 82123343"
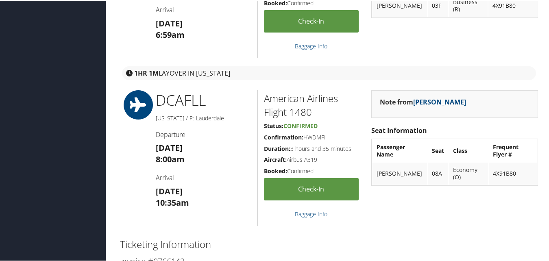
scroll to position [1058, 0]
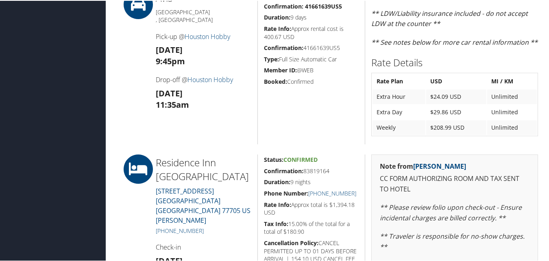
scroll to position [610, 0]
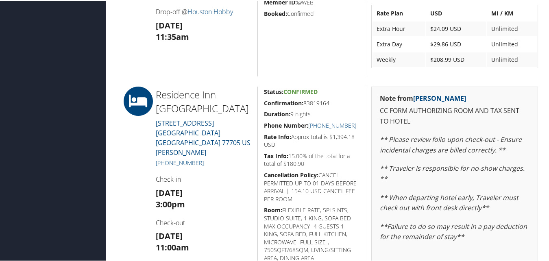
drag, startPoint x: 261, startPoint y: 104, endPoint x: 328, endPoint y: 104, distance: 67.1
click at [328, 104] on div "Status: Confirmed Confirmation: 83819164 Duration: 9 nights Phone Number: [PHON…" at bounding box center [311, 205] width 108 height 238
copy h5 "Confirmation: 83819164"
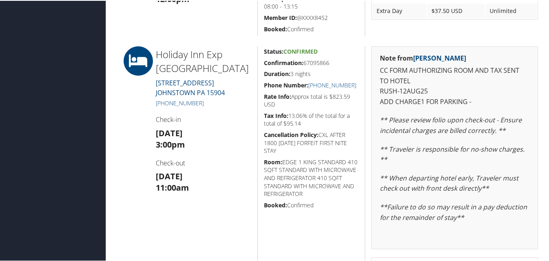
scroll to position [333, 0]
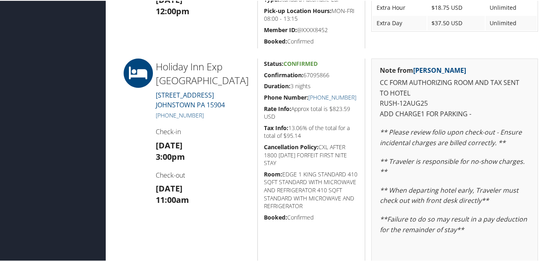
drag, startPoint x: 261, startPoint y: 77, endPoint x: 329, endPoint y: 75, distance: 68.0
click at [329, 75] on div "Status: Confirmed Confirmation: 67095866 Duration: 3 nights Phone Number: [PHON…" at bounding box center [311, 191] width 108 height 267
copy h5 "Confirmation: 67095866"
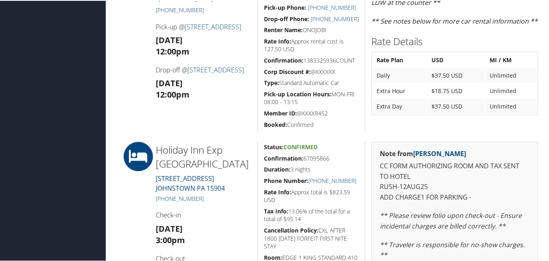
scroll to position [325, 0]
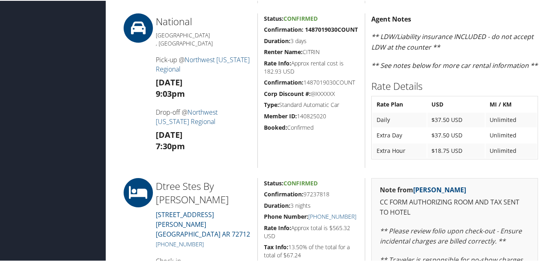
scroll to position [488, 0]
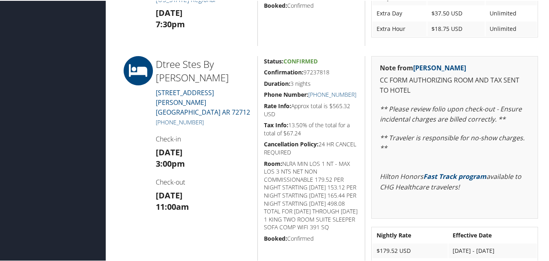
drag, startPoint x: 264, startPoint y: 71, endPoint x: 329, endPoint y: 73, distance: 65.1
click at [329, 73] on h5 "Confirmation: 97237818" at bounding box center [311, 72] width 95 height 8
copy h5 "Confirmation: 97237818"
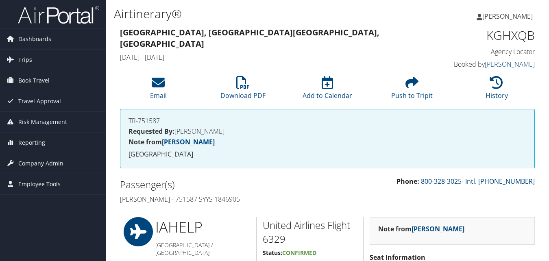
scroll to position [447, 0]
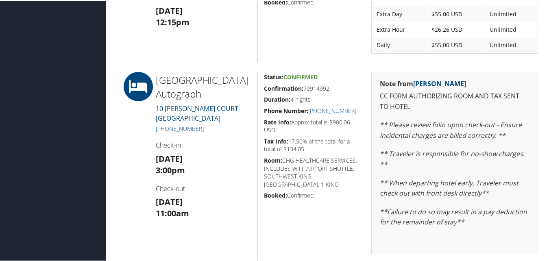
drag, startPoint x: 264, startPoint y: 88, endPoint x: 331, endPoint y: 85, distance: 66.8
click at [331, 85] on div "Status: Confirmed Confirmation: 70914992 Duration: 4 nights Phone Number: (915)…" at bounding box center [311, 194] width 108 height 246
copy h5 "Confirmation: 70914992"
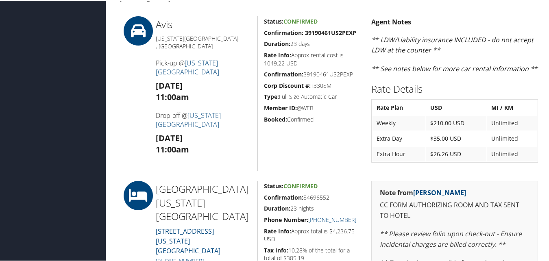
scroll to position [244, 0]
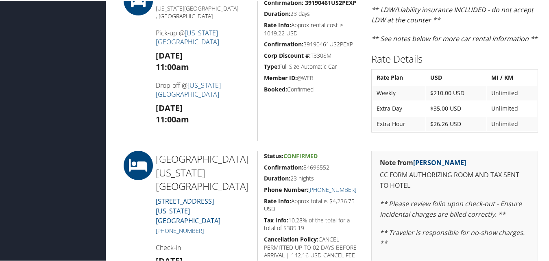
drag, startPoint x: 262, startPoint y: 175, endPoint x: 329, endPoint y: 170, distance: 67.4
copy h5 "Confirmation: 84696552"
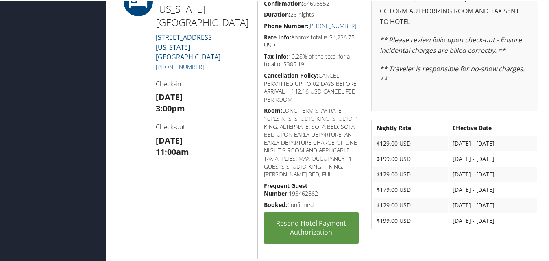
scroll to position [447, 0]
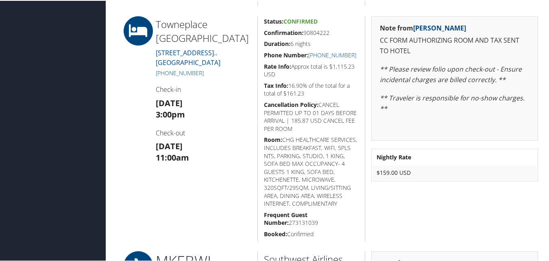
scroll to position [529, 0]
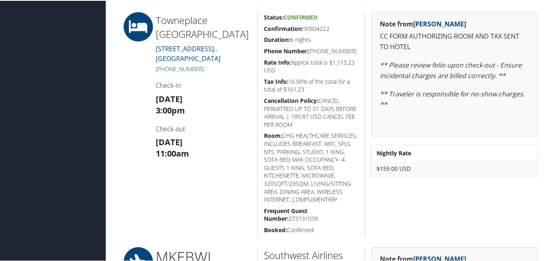
drag, startPoint x: 264, startPoint y: 28, endPoint x: 331, endPoint y: 31, distance: 68.0
click at [331, 31] on h5 "Confirmation: 90804222" at bounding box center [311, 28] width 95 height 8
copy h5 "Confirmation: 90804222"
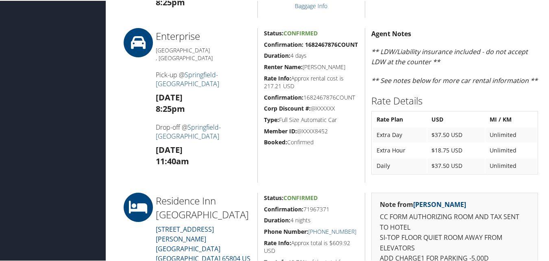
scroll to position [610, 0]
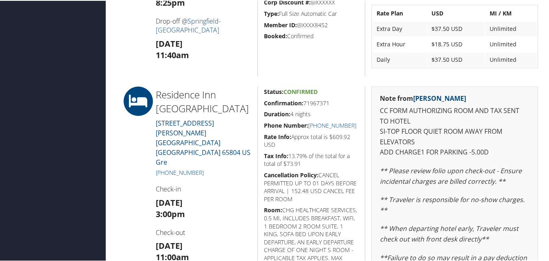
drag, startPoint x: 259, startPoint y: 101, endPoint x: 328, endPoint y: 97, distance: 69.3
click at [328, 97] on div "Status: Confirmed Confirmation: 71967371 Duration: 4 nights Phone Number: +1 (4…" at bounding box center [311, 217] width 108 height 262
copy h5 "Confirmation: 71967371"
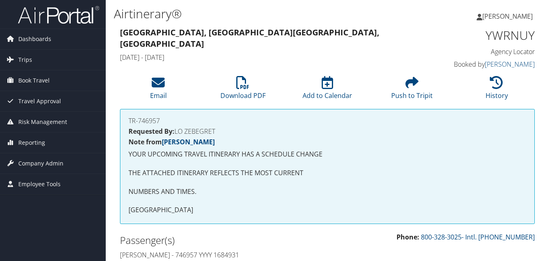
scroll to position [497, 0]
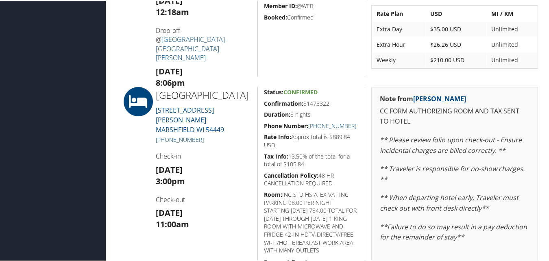
drag, startPoint x: 262, startPoint y: 108, endPoint x: 320, endPoint y: 109, distance: 57.8
click at [320, 109] on div "Status: Confirmed Confirmation: 81473322 Duration: 8 nights Phone Number: +1 (7…" at bounding box center [311, 221] width 108 height 270
drag, startPoint x: 320, startPoint y: 109, endPoint x: 328, endPoint y: 103, distance: 10.5
click at [328, 103] on div "Status: Confirmed Confirmation: 81473322 Duration: 8 nights Phone Number: +1 (7…" at bounding box center [311, 221] width 108 height 270
copy h5 "Confirmation: 81473322"
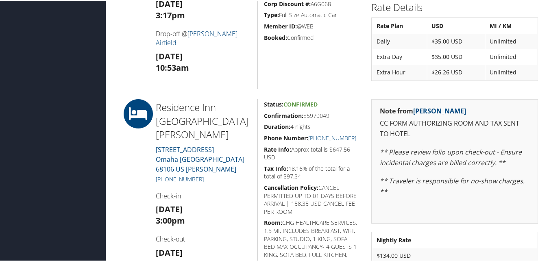
scroll to position [610, 0]
drag, startPoint x: 262, startPoint y: 115, endPoint x: 330, endPoint y: 113, distance: 67.5
click at [330, 113] on h5 "Confirmation: 85979049" at bounding box center [311, 115] width 95 height 8
copy h5 "Confirmation: 85979049"
drag, startPoint x: 359, startPoint y: 135, endPoint x: 316, endPoint y: 137, distance: 43.2
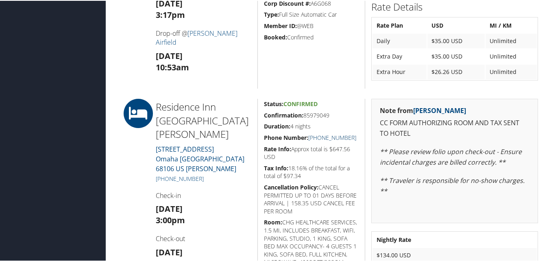
click at [316, 137] on div "Status: Confirmed Confirmation: 85979049 Duration: 4 nights Phone Number: [PHON…" at bounding box center [311, 202] width 108 height 209
copy link "[PHONE_NUMBER]"
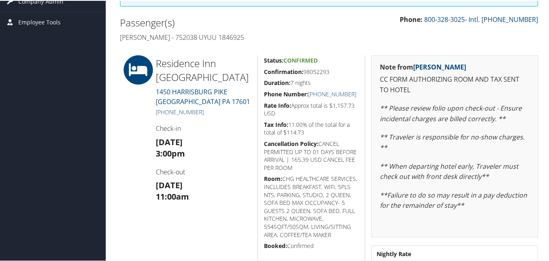
scroll to position [163, 0]
click at [333, 73] on h5 "Confirmation: 98052293" at bounding box center [311, 71] width 95 height 8
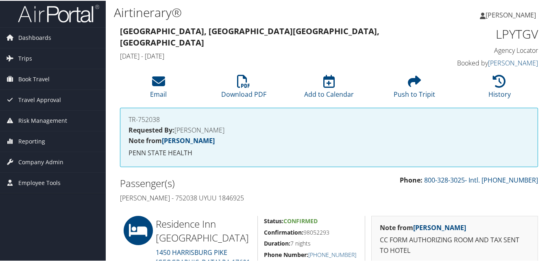
scroll to position [0, 0]
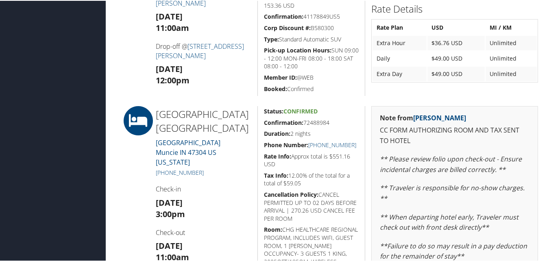
scroll to position [285, 0]
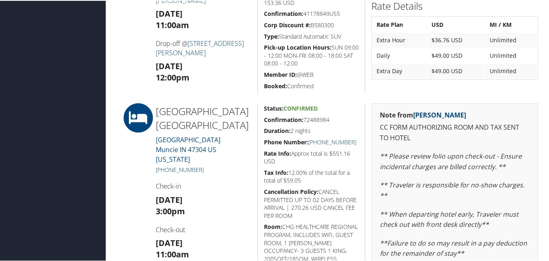
drag, startPoint x: 262, startPoint y: 118, endPoint x: 331, endPoint y: 113, distance: 68.5
click at [331, 113] on div "Status: Confirmed Confirmation: 72488984 Duration: 2 nights Phone Number: [PHON…" at bounding box center [311, 225] width 108 height 246
copy h5 "Confirmation: 72488984"
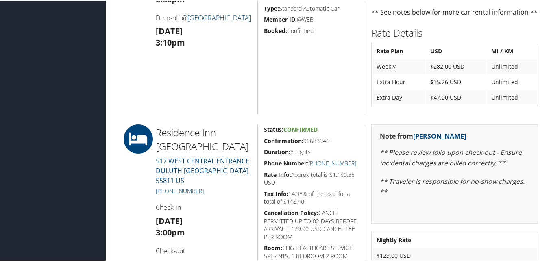
scroll to position [746, 0]
drag, startPoint x: 284, startPoint y: 143, endPoint x: 329, endPoint y: 143, distance: 45.1
click at [329, 143] on div "Status: Confirmed Confirmation: 90683946 Duration: 8 nights Phone Number: +1 (2…" at bounding box center [311, 232] width 108 height 217
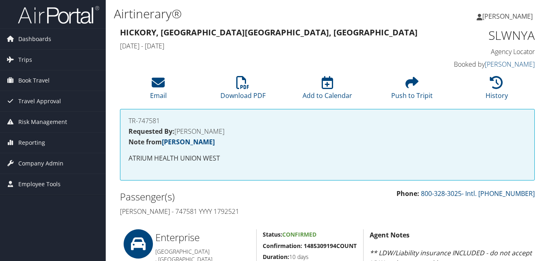
scroll to position [325, 0]
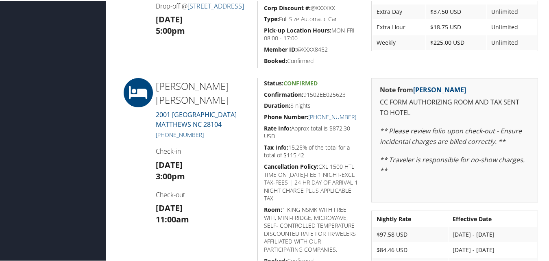
drag, startPoint x: 260, startPoint y: 95, endPoint x: 345, endPoint y: 96, distance: 84.2
click at [345, 96] on div "Status: Confirmed Confirmation: 91502EE025623 Duration: 8 nights Phone Number: …" at bounding box center [311, 217] width 108 height 281
copy h5 "Confirmation: 91502EE025623"
drag, startPoint x: 354, startPoint y: 118, endPoint x: 309, endPoint y: 117, distance: 45.1
click at [309, 117] on div "Status: Confirmed Confirmation: 91502EE025623 Duration: 8 nights Phone Number: …" at bounding box center [311, 217] width 108 height 281
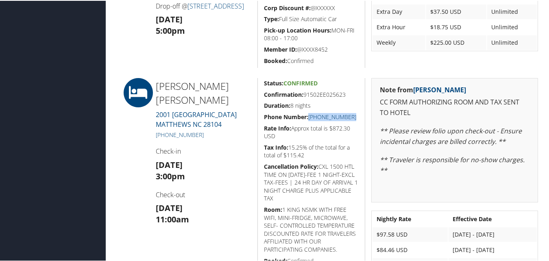
copy link "(704) 846-8000"
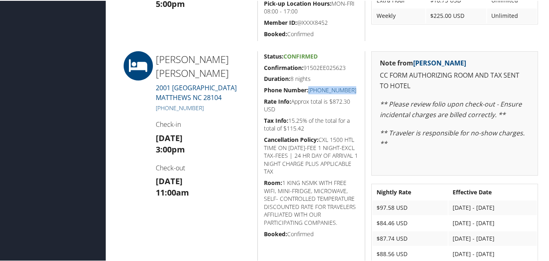
scroll to position [407, 0]
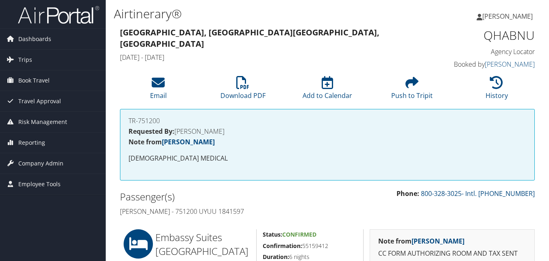
scroll to position [163, 0]
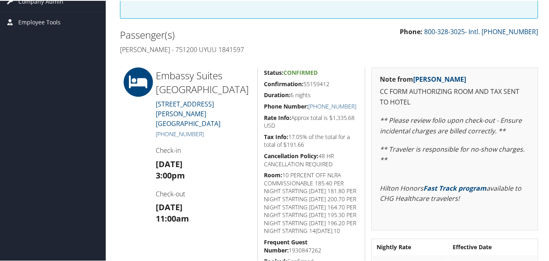
click at [310, 93] on div "Status: Confirmed Confirmation: 55159412 Duration: 6 nights Phone Number: [PHON…" at bounding box center [311, 211] width 108 height 289
drag, startPoint x: 310, startPoint y: 93, endPoint x: 273, endPoint y: 107, distance: 39.8
click at [273, 107] on strong "Phone Number:" at bounding box center [286, 106] width 44 height 8
drag, startPoint x: 262, startPoint y: 84, endPoint x: 329, endPoint y: 86, distance: 67.1
click at [329, 86] on h5 "Confirmation: 55159412" at bounding box center [311, 83] width 95 height 8
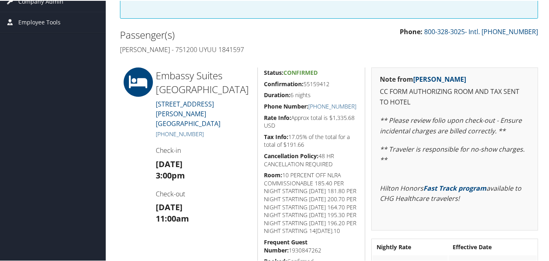
copy h5 "Confirmation: 55159412"
drag, startPoint x: 358, startPoint y: 107, endPoint x: 317, endPoint y: 108, distance: 40.3
click at [317, 108] on div "Status: Confirmed Confirmation: 55159412 Duration: 6 nights Phone Number: [PHON…" at bounding box center [311, 211] width 108 height 289
copy link "[PHONE_NUMBER]"
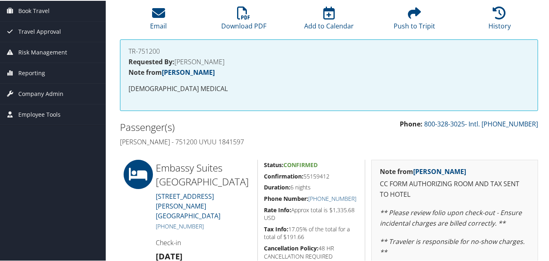
scroll to position [0, 0]
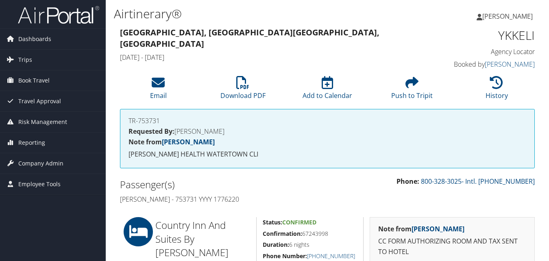
scroll to position [81, 0]
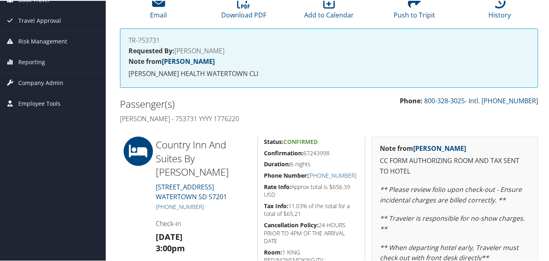
drag, startPoint x: 264, startPoint y: 153, endPoint x: 336, endPoint y: 153, distance: 71.6
click at [336, 153] on h5 "Confirmation: 67243998" at bounding box center [311, 152] width 95 height 8
copy h5 "Confirmation: 67243998"
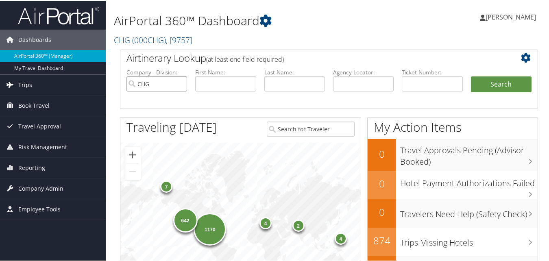
drag, startPoint x: 159, startPoint y: 89, endPoint x: 87, endPoint y: 85, distance: 73.0
click at [177, 82] on input "CHG" at bounding box center [156, 83] width 61 height 15
click at [220, 83] on input "text" at bounding box center [225, 83] width 61 height 15
paste input "Nichole"
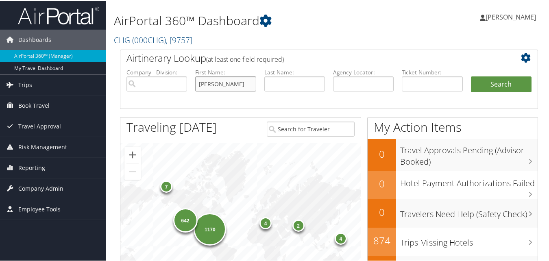
type input "Nichole"
click at [283, 85] on input "text" at bounding box center [294, 83] width 61 height 15
paste input "Powell"
type input "Powell"
click at [473, 81] on button "Search" at bounding box center [501, 84] width 61 height 16
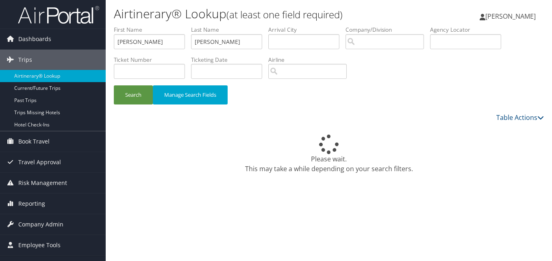
click at [377, 93] on div "Search Manage Search Fields" at bounding box center [329, 98] width 443 height 27
click at [384, 83] on div "Search Manage Search Fields" at bounding box center [329, 69] width 443 height 87
click at [200, 118] on div "Table Actions" at bounding box center [329, 118] width 443 height 10
click at [378, 98] on div "Search Manage Search Fields" at bounding box center [329, 98] width 443 height 27
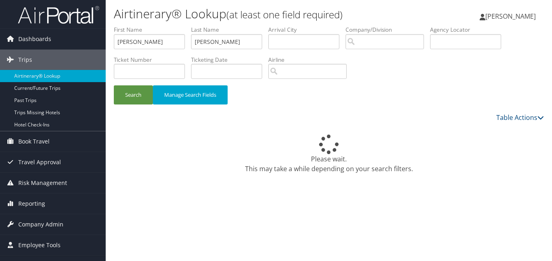
click at [319, 142] on icon at bounding box center [328, 144] width 25 height 21
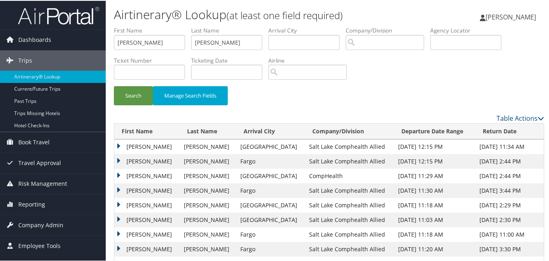
click at [119, 161] on td "[PERSON_NAME]" at bounding box center [146, 160] width 65 height 15
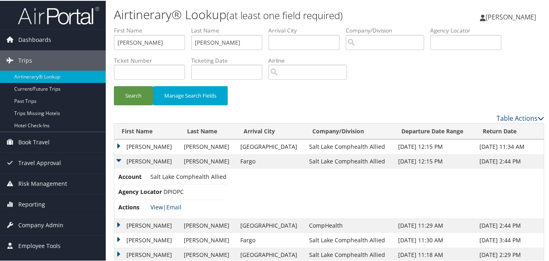
click at [153, 205] on link "View" at bounding box center [156, 207] width 13 height 8
click at [118, 162] on td "Nichole" at bounding box center [146, 160] width 65 height 15
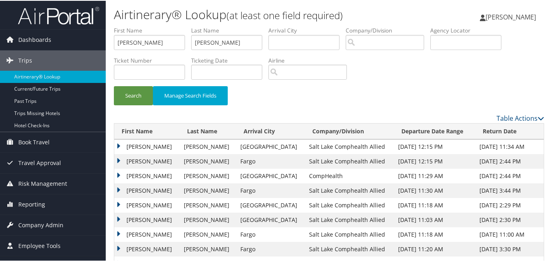
click at [373, 111] on div "Search Manage Search Fields" at bounding box center [329, 98] width 443 height 27
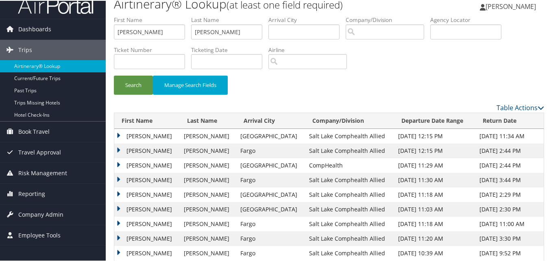
scroll to position [41, 0]
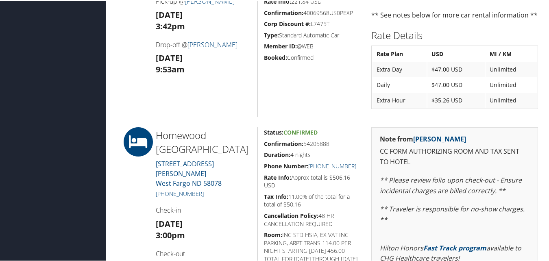
scroll to position [573, 0]
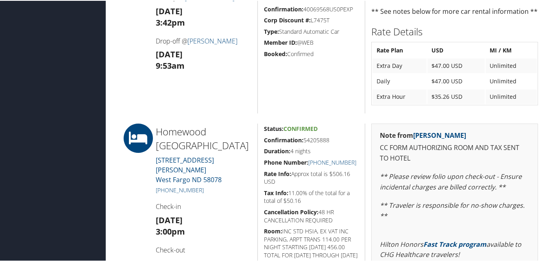
drag, startPoint x: 264, startPoint y: 140, endPoint x: 329, endPoint y: 140, distance: 65.1
click at [329, 140] on h5 "Confirmation: 54205888" at bounding box center [311, 139] width 95 height 8
copy h5 "Confirmation: 54205888"
